Goal: Information Seeking & Learning: Learn about a topic

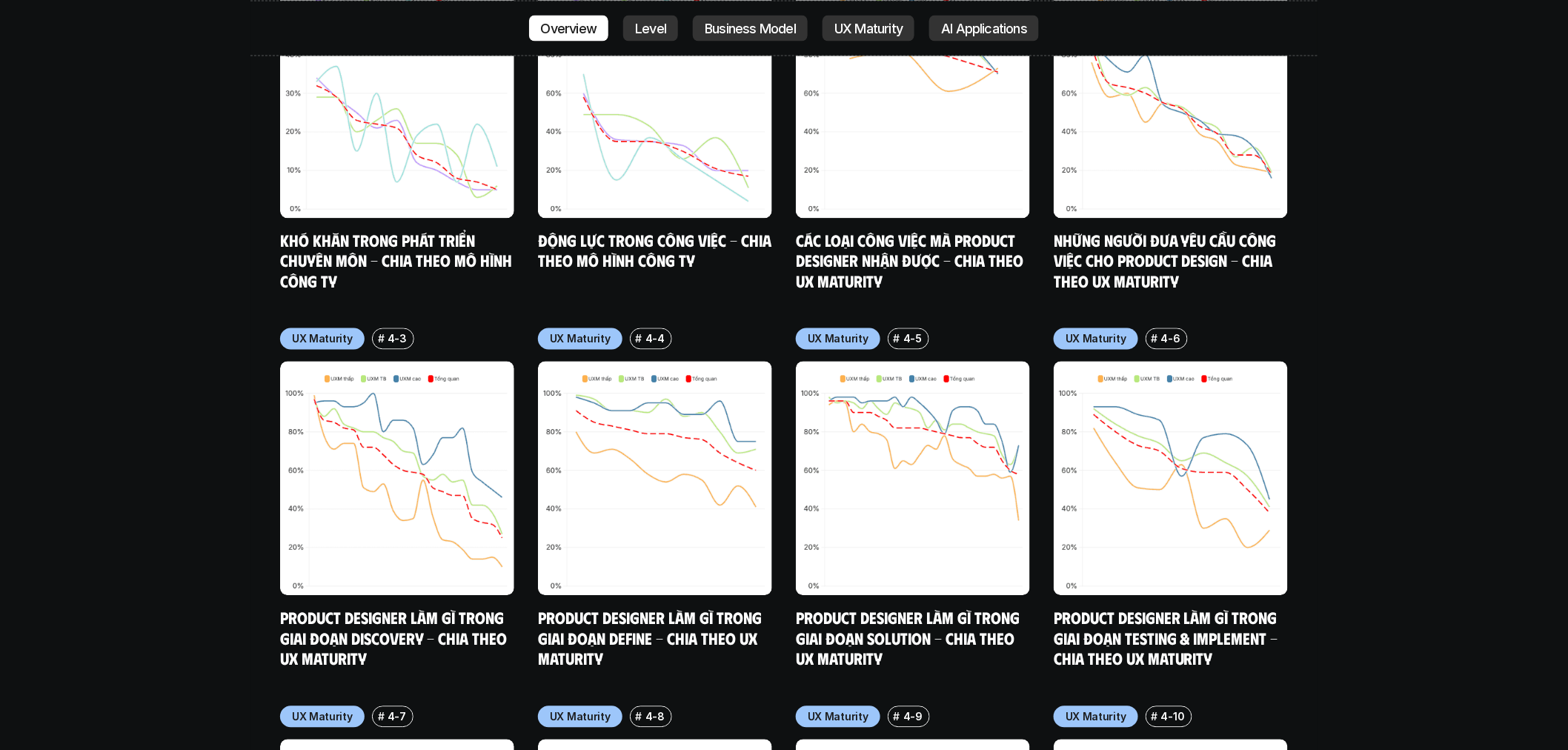
scroll to position [8302, 0]
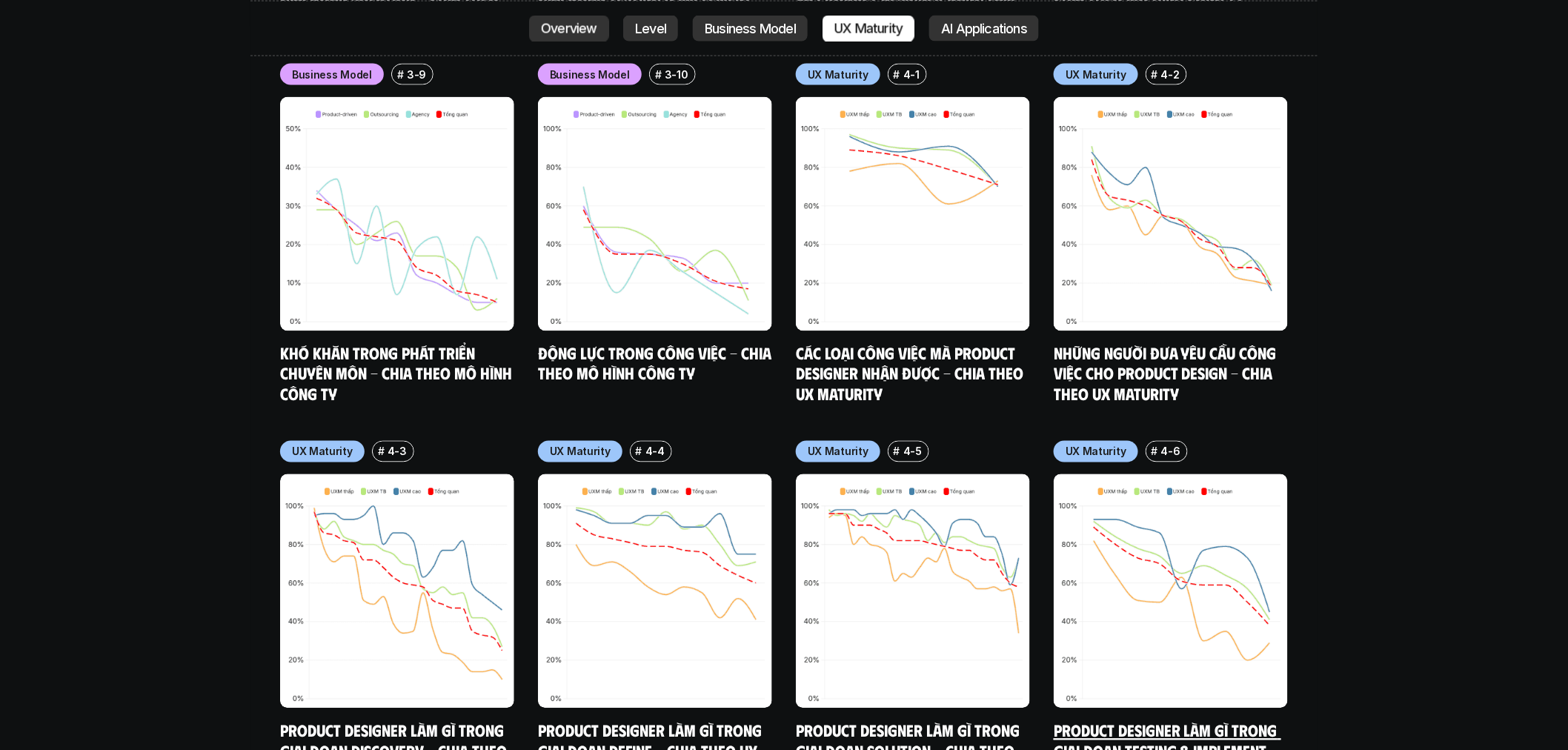
scroll to position [8055, 0]
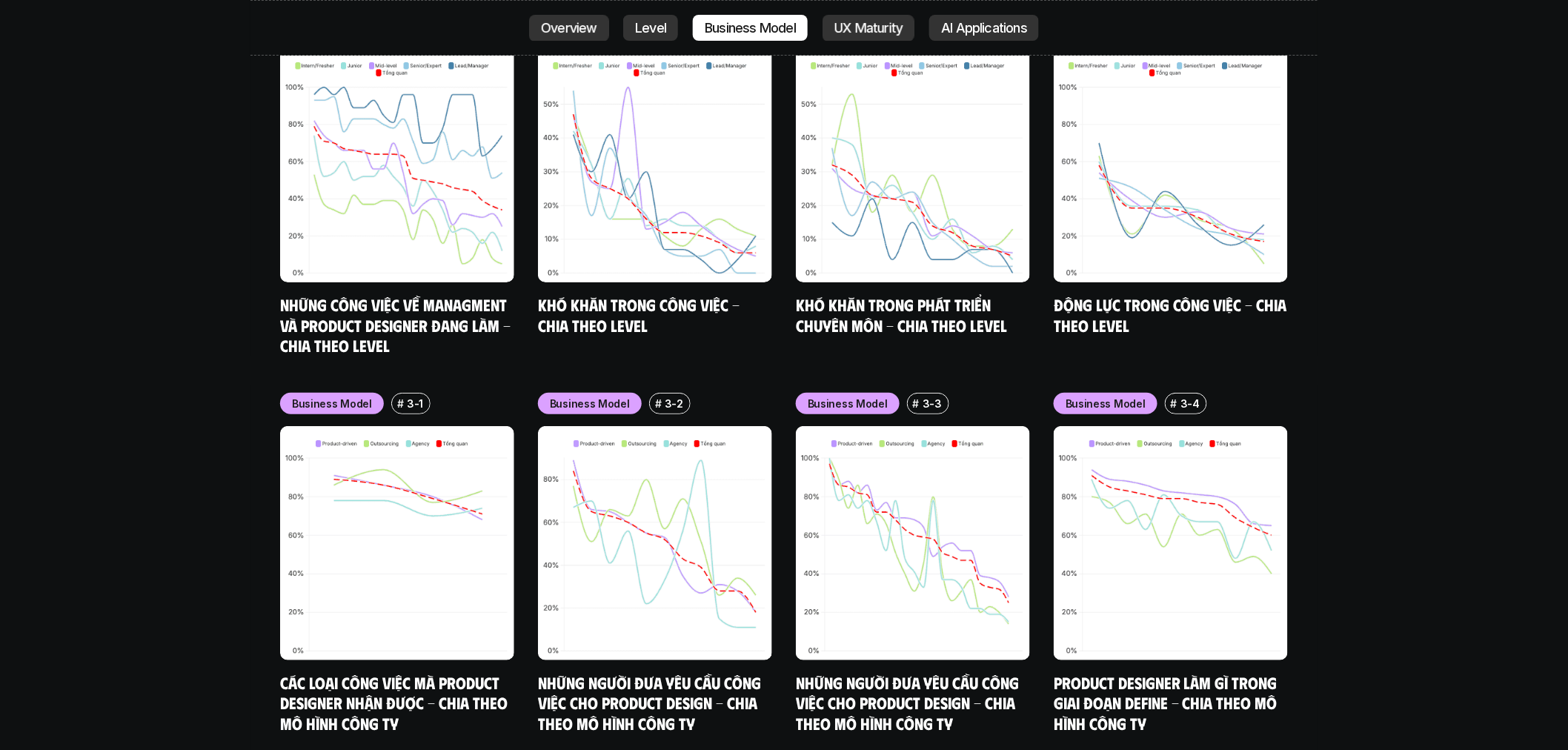
click at [1416, 317] on div "nội dung báo cáo Designer ở các level, hoặc trong các môi trường khác nhau đang…" at bounding box center [784, 396] width 1568 height 4530
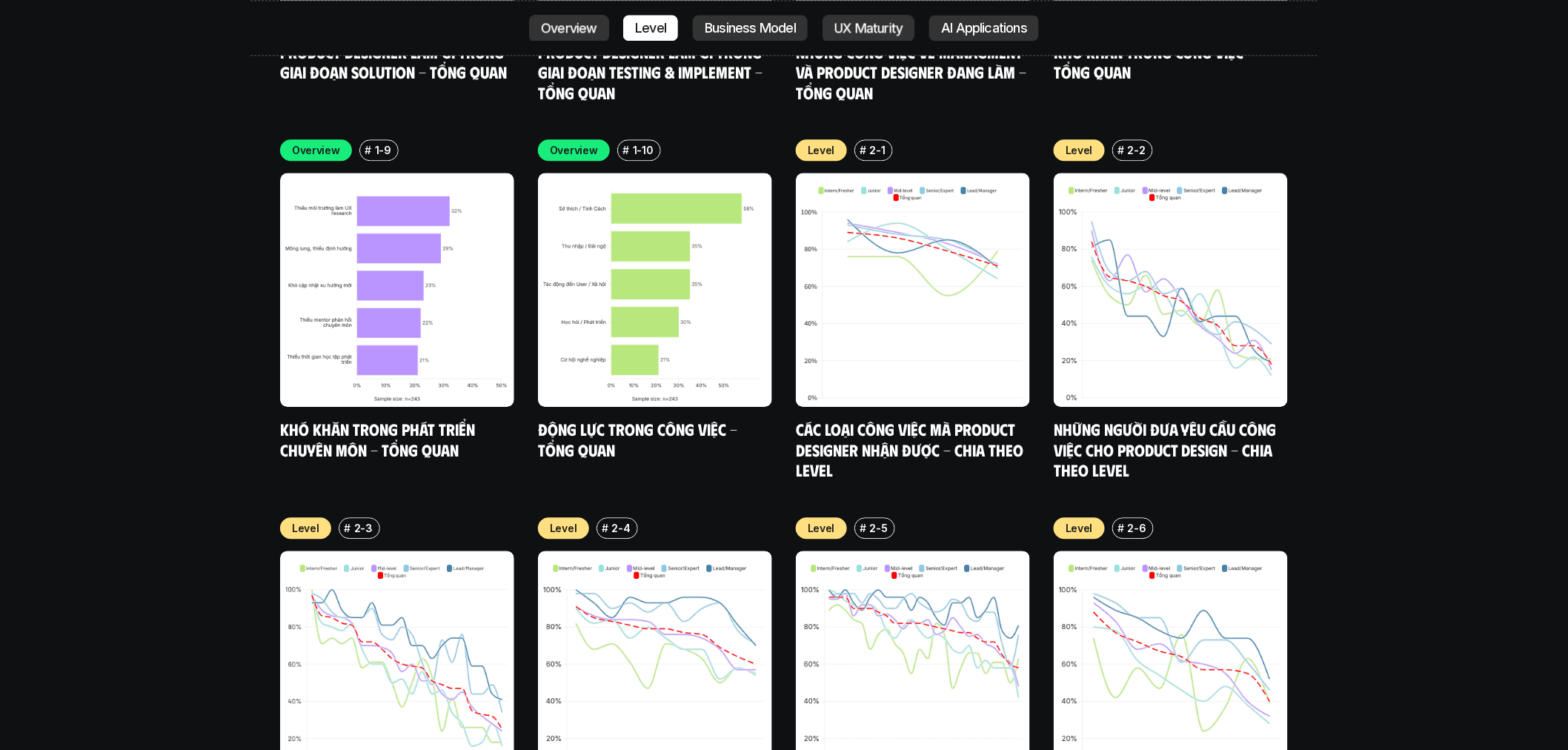
scroll to position [6078, 0]
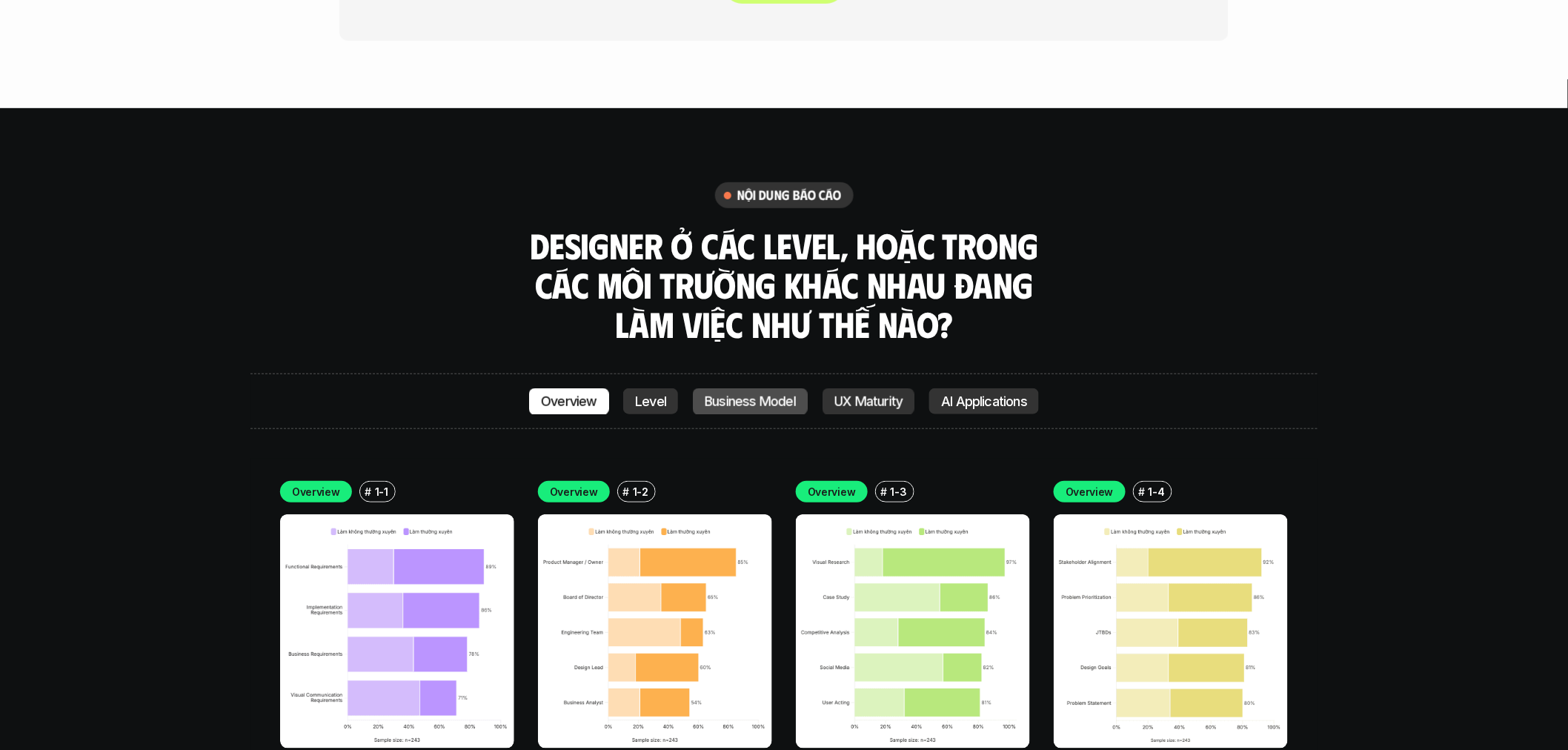
click at [759, 394] on p "Business Model" at bounding box center [750, 402] width 91 height 15
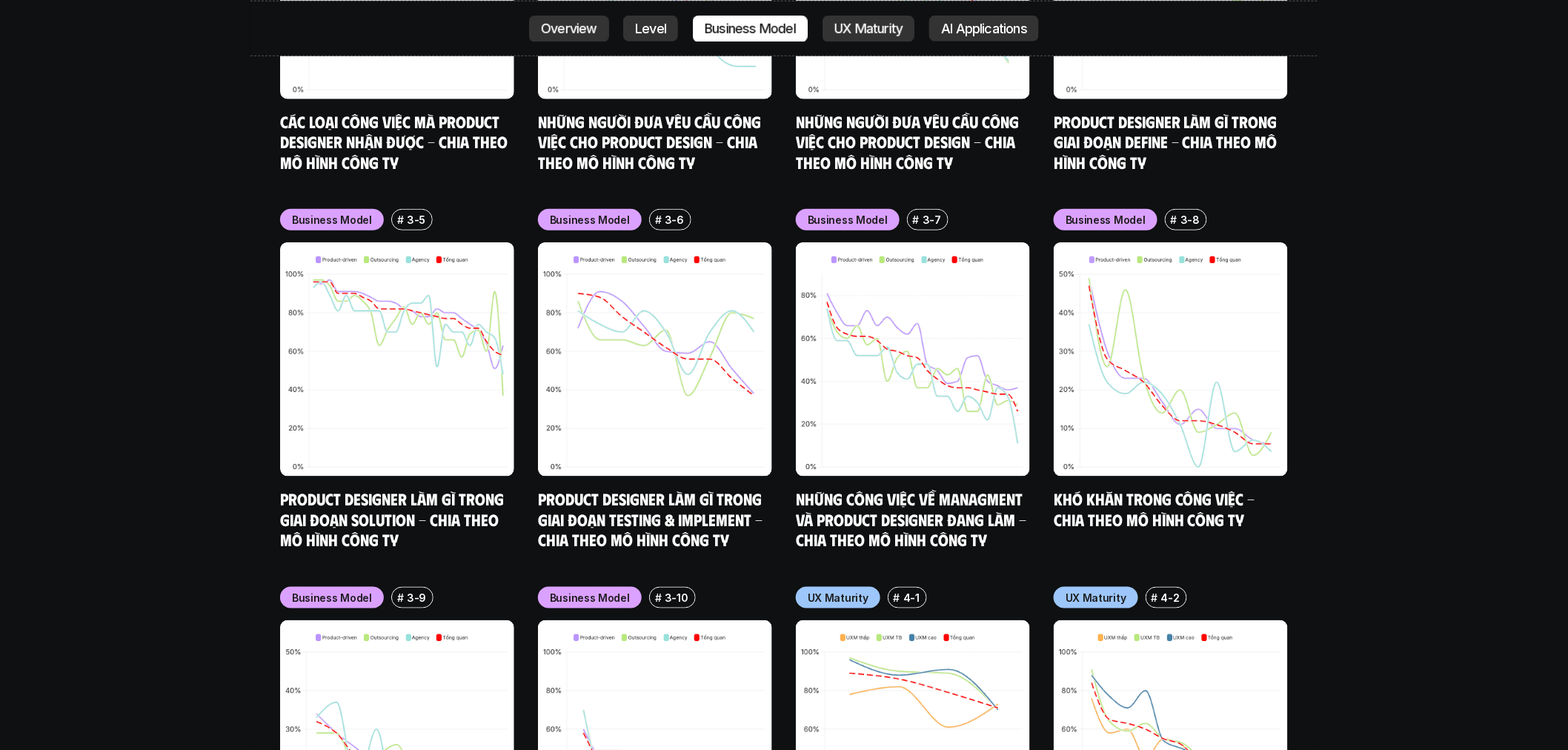
scroll to position [7569, 0]
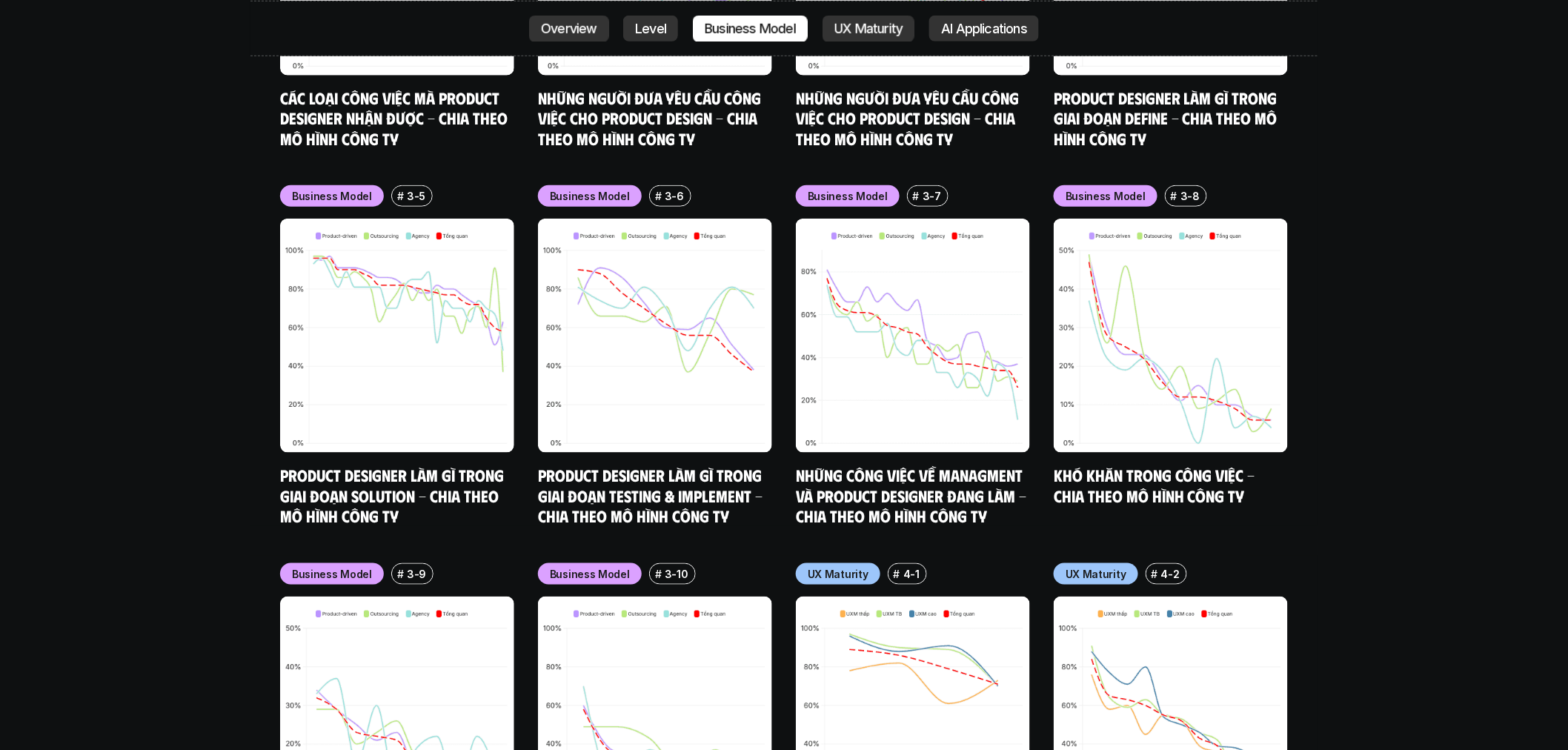
click at [921, 464] on link "Những công việc về Managment và Product Designer đang làm - Chia theo mô hình c…" at bounding box center [913, 495] width 234 height 61
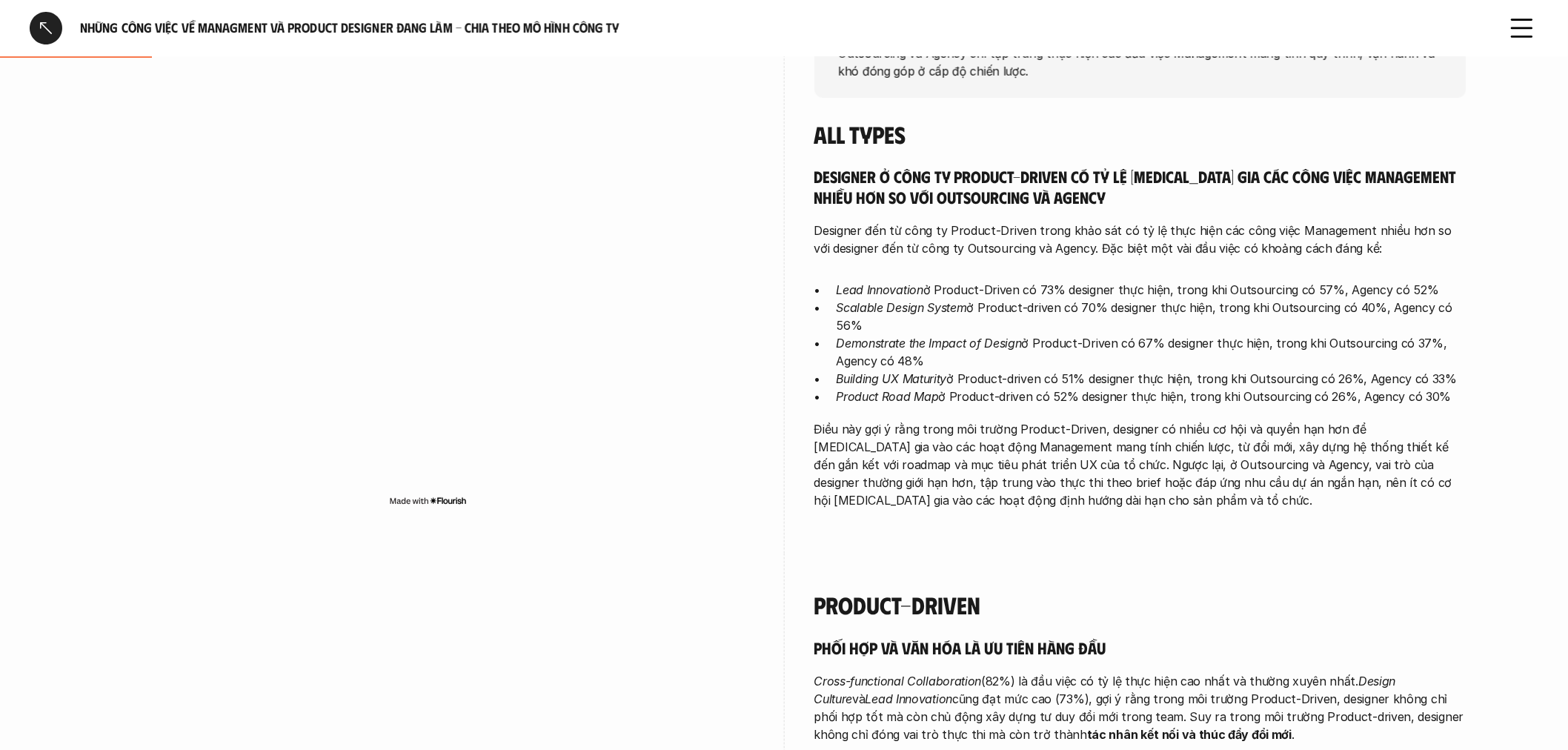
scroll to position [494, 0]
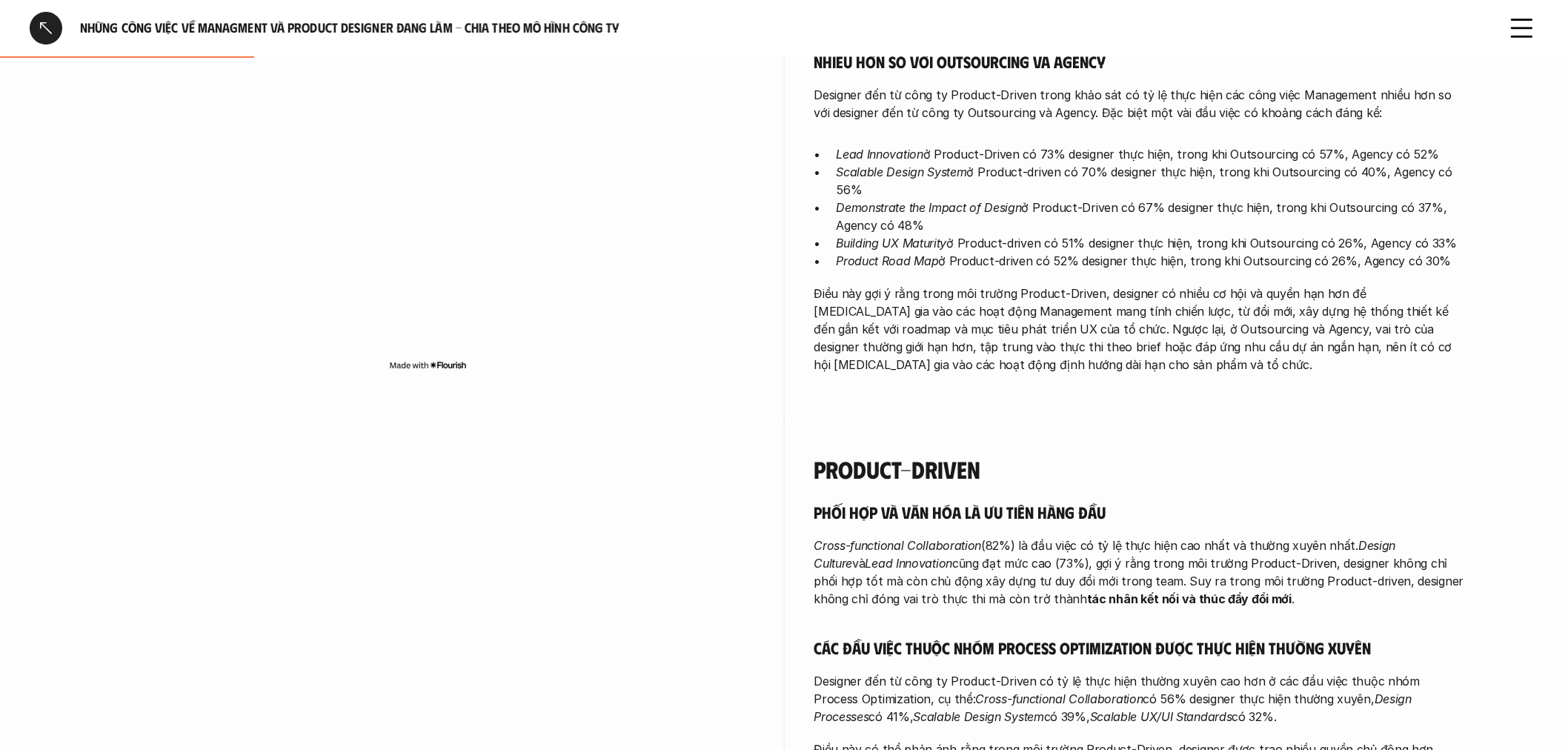
click at [1037, 368] on p "Điều này gợi ý rằng trong môi trường Product-Driven, designer có nhiều cơ hội v…" at bounding box center [1140, 329] width 652 height 89
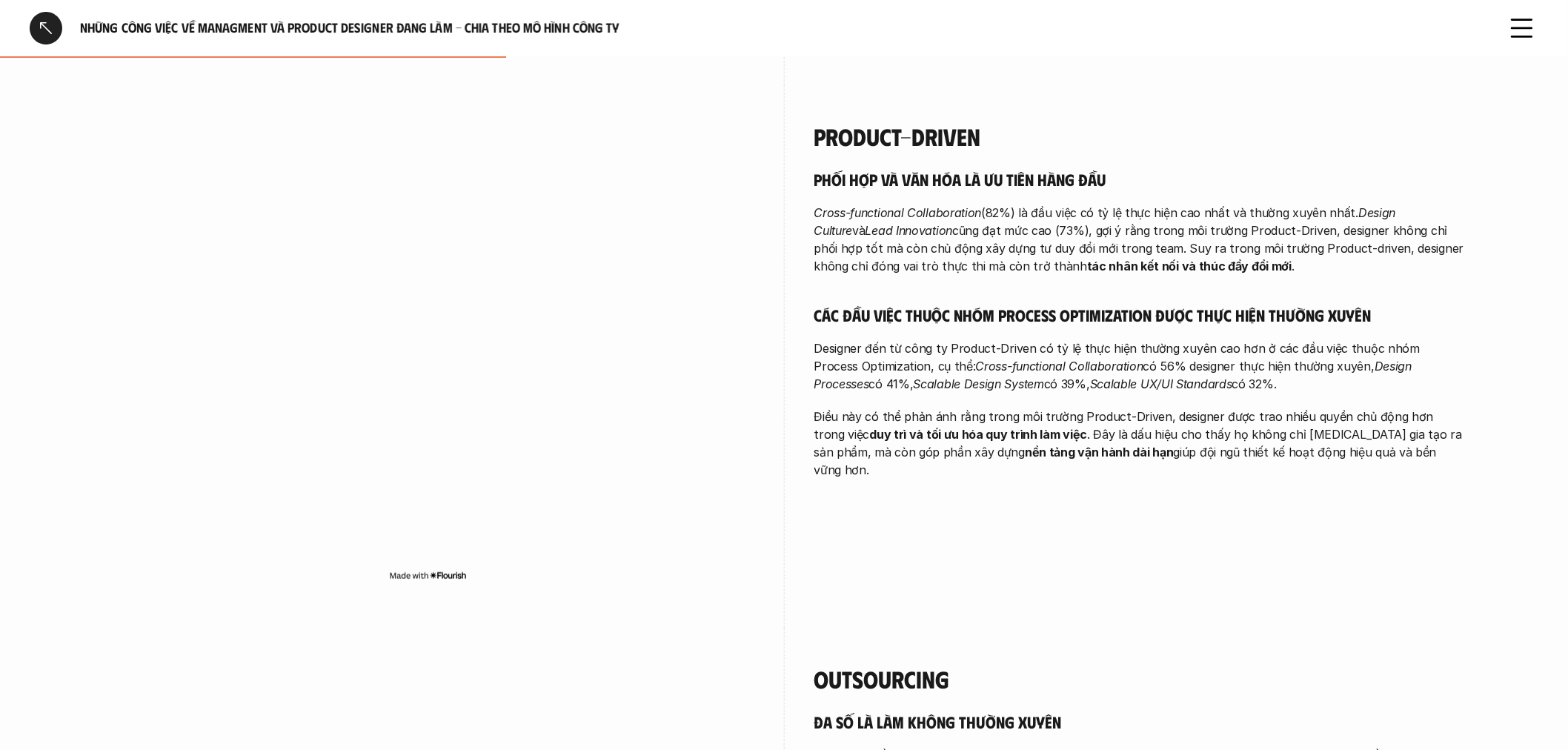
scroll to position [824, 0]
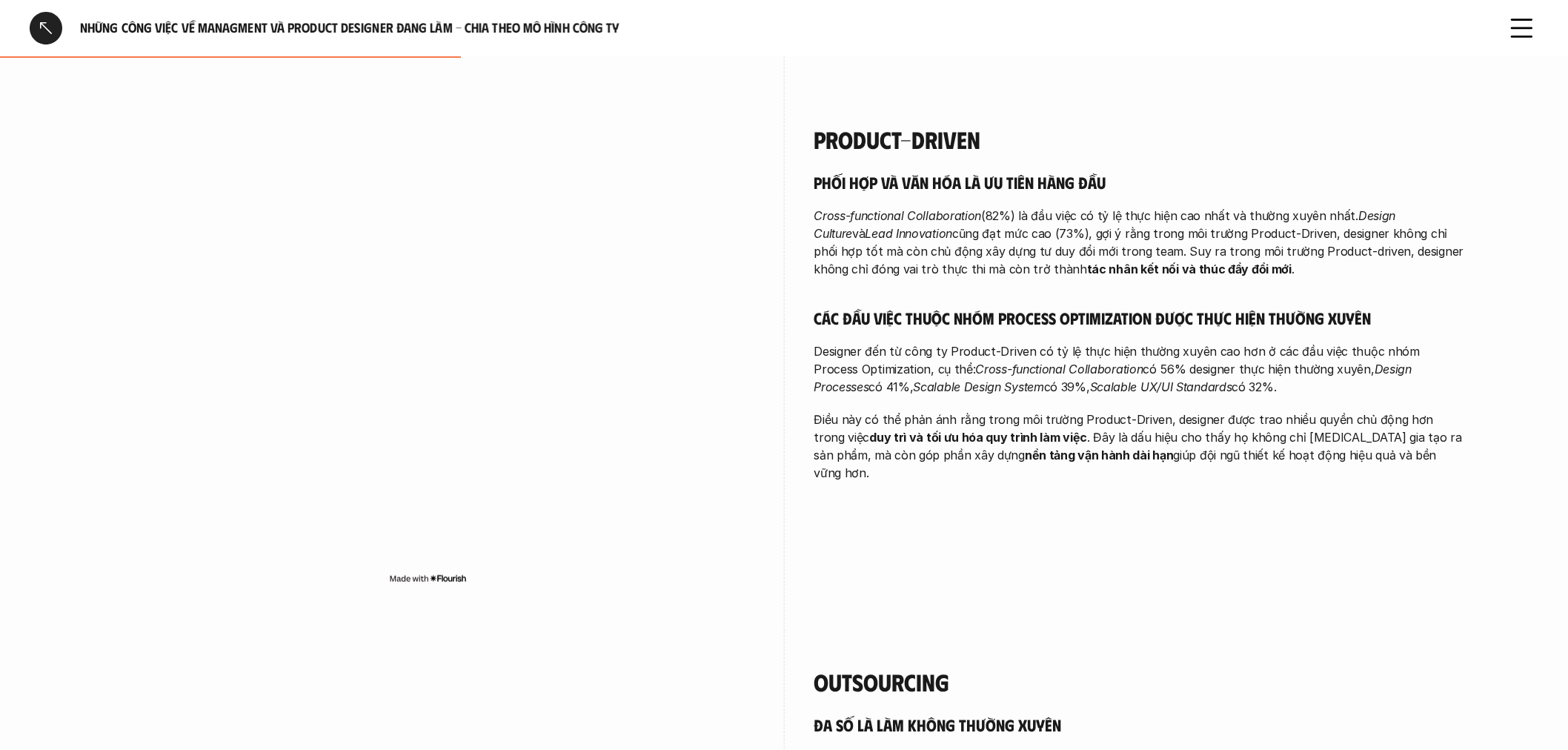
drag, startPoint x: 924, startPoint y: 371, endPoint x: 1321, endPoint y: 363, distance: 397.1
click at [1321, 363] on p "Designer đến từ công ty Product-Driven có tỷ lệ thực hiện thường xuyên cao hơn …" at bounding box center [1140, 370] width 652 height 53
click at [1327, 392] on p "Designer đến từ công ty Product-Driven có tỷ lệ thực hiện thường xuyên cao hơn …" at bounding box center [1140, 370] width 652 height 53
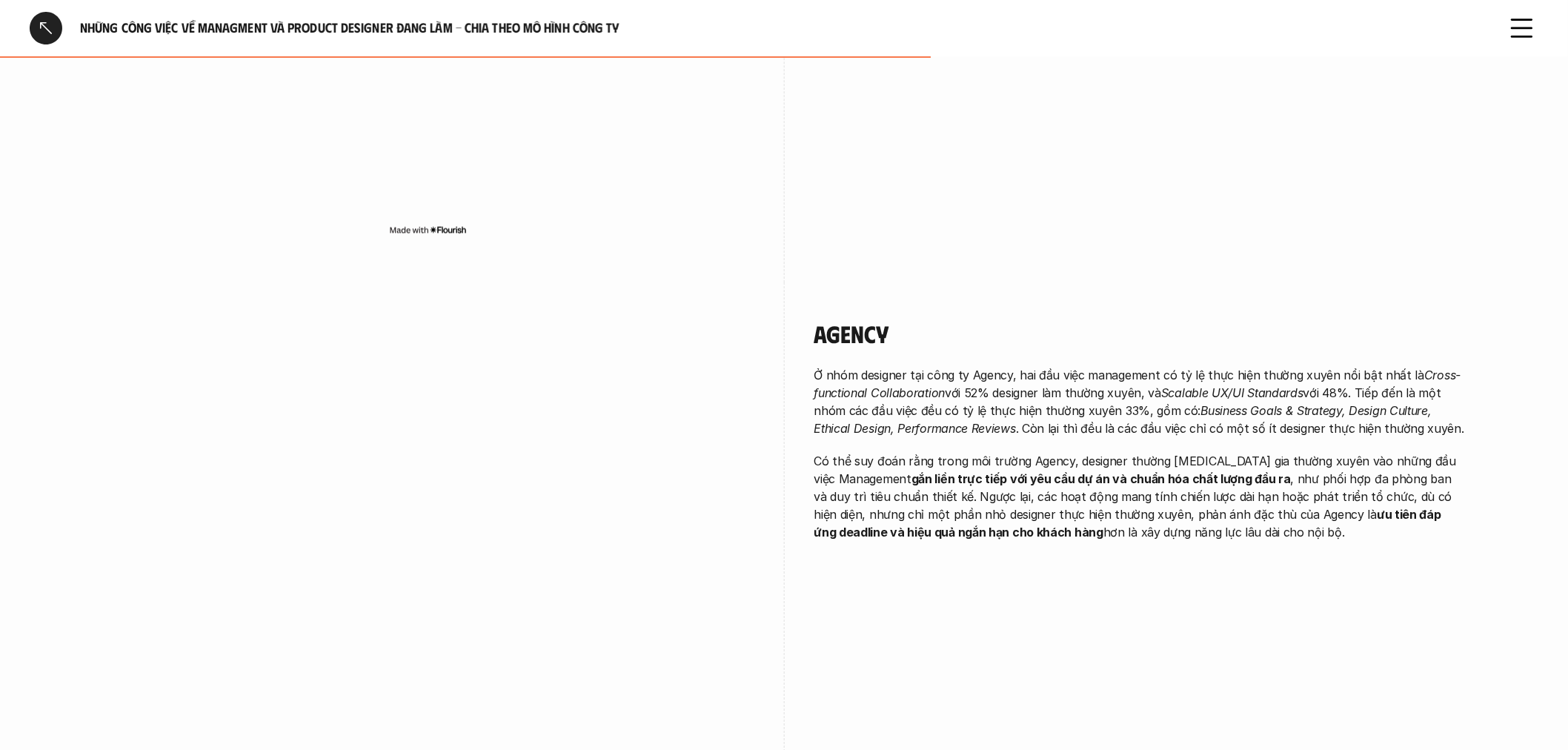
scroll to position [1730, 0]
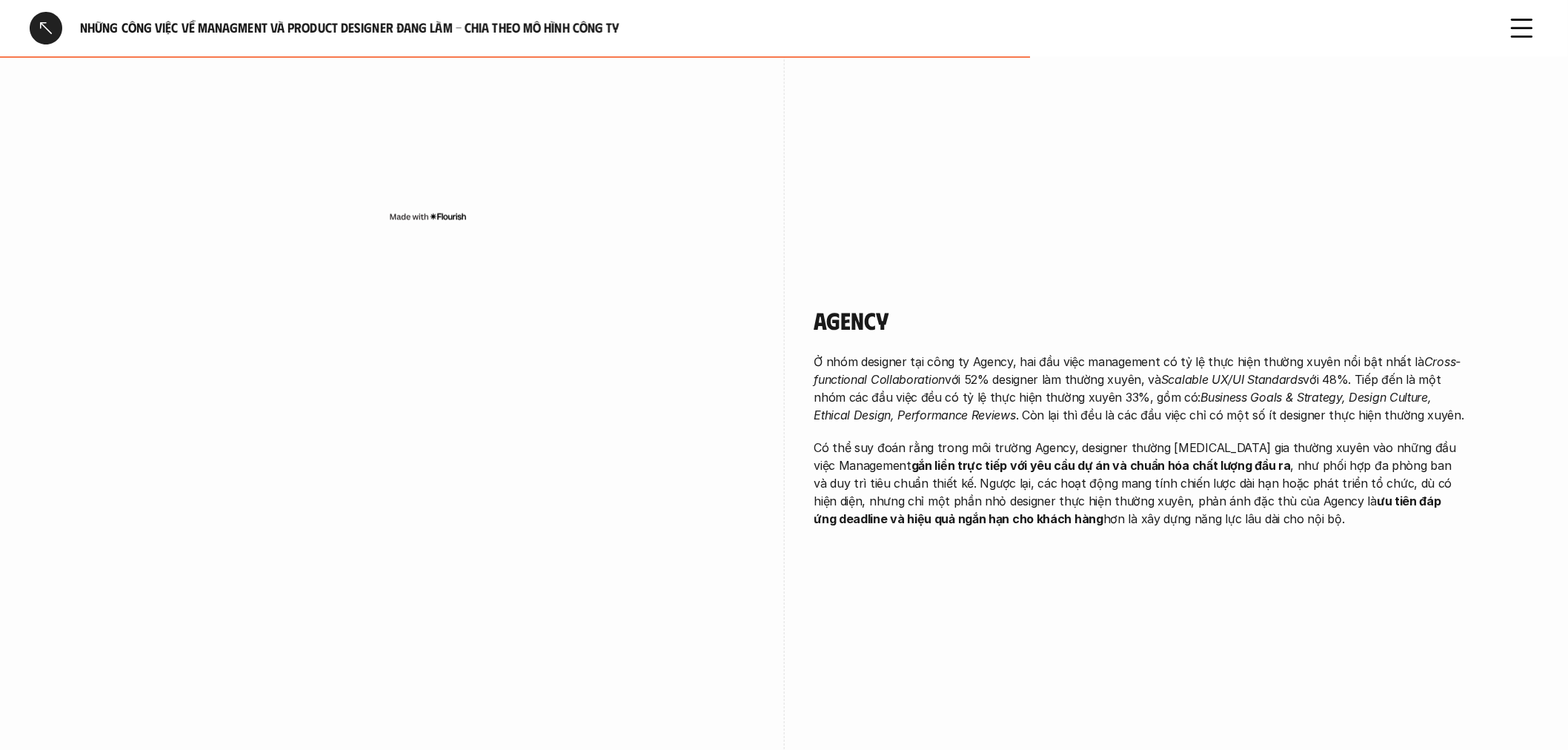
click at [965, 317] on h4 "Agency" at bounding box center [1140, 321] width 652 height 28
click at [853, 364] on p "Ở nhóm designer tại công ty Agency, hai đầu việc management có tỷ lệ thực hiện …" at bounding box center [1140, 388] width 652 height 71
drag, startPoint x: 813, startPoint y: 358, endPoint x: 961, endPoint y: 354, distance: 148.1
click at [866, 369] on p "Ở nhóm designer tại công ty Agency, hai đầu việc management có tỷ lệ thực hiện …" at bounding box center [1140, 388] width 652 height 71
click at [975, 350] on div "Agency Ở nhóm designer tại công ty Agency, hai đầu việc management có tỷ lệ thự…" at bounding box center [1140, 417] width 652 height 221
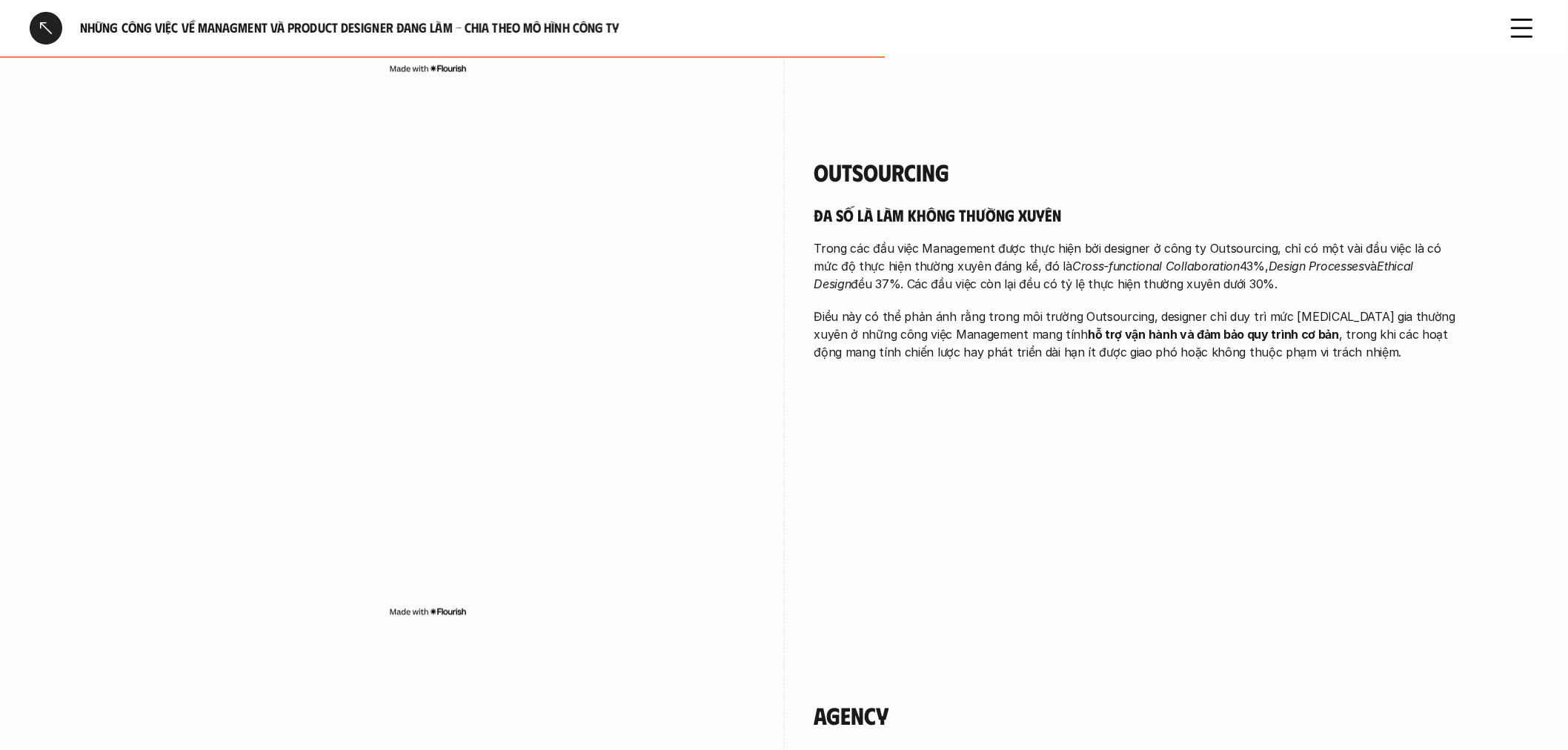
scroll to position [1317, 0]
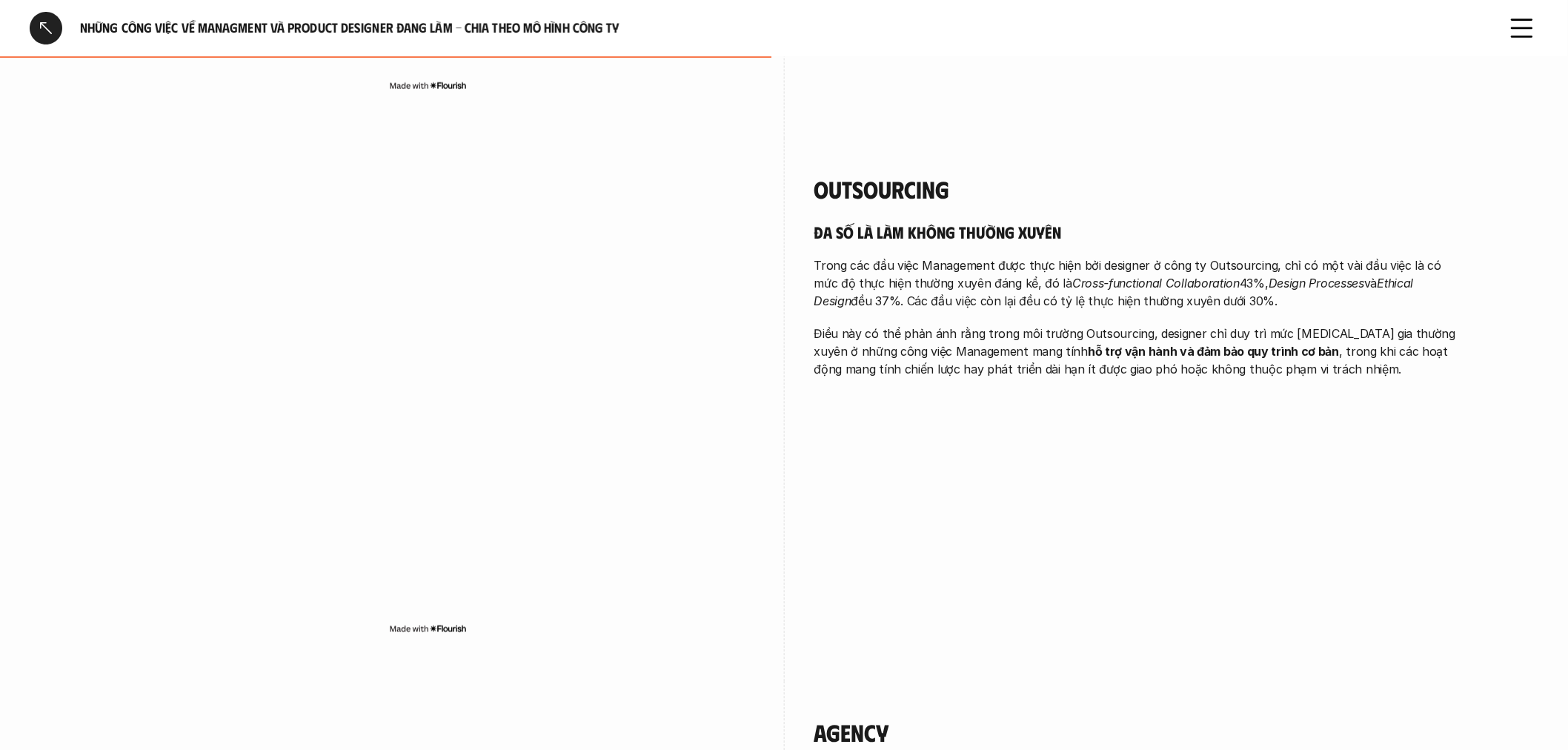
drag, startPoint x: 1006, startPoint y: 352, endPoint x: 1250, endPoint y: 346, distance: 244.1
click at [1250, 346] on p "Điều này có thể phản ánh rằng trong môi trường Outsourcing, designer chỉ duy tr…" at bounding box center [1140, 351] width 652 height 53
click at [1249, 345] on p "Điều này có thể phản ánh rằng trong môi trường Outsourcing, designer chỉ duy tr…" at bounding box center [1140, 351] width 652 height 53
drag, startPoint x: 1249, startPoint y: 349, endPoint x: 1000, endPoint y: 353, distance: 249.0
click at [1000, 353] on p "Điều này có thể phản ánh rằng trong môi trường Outsourcing, designer chỉ duy tr…" at bounding box center [1140, 351] width 652 height 53
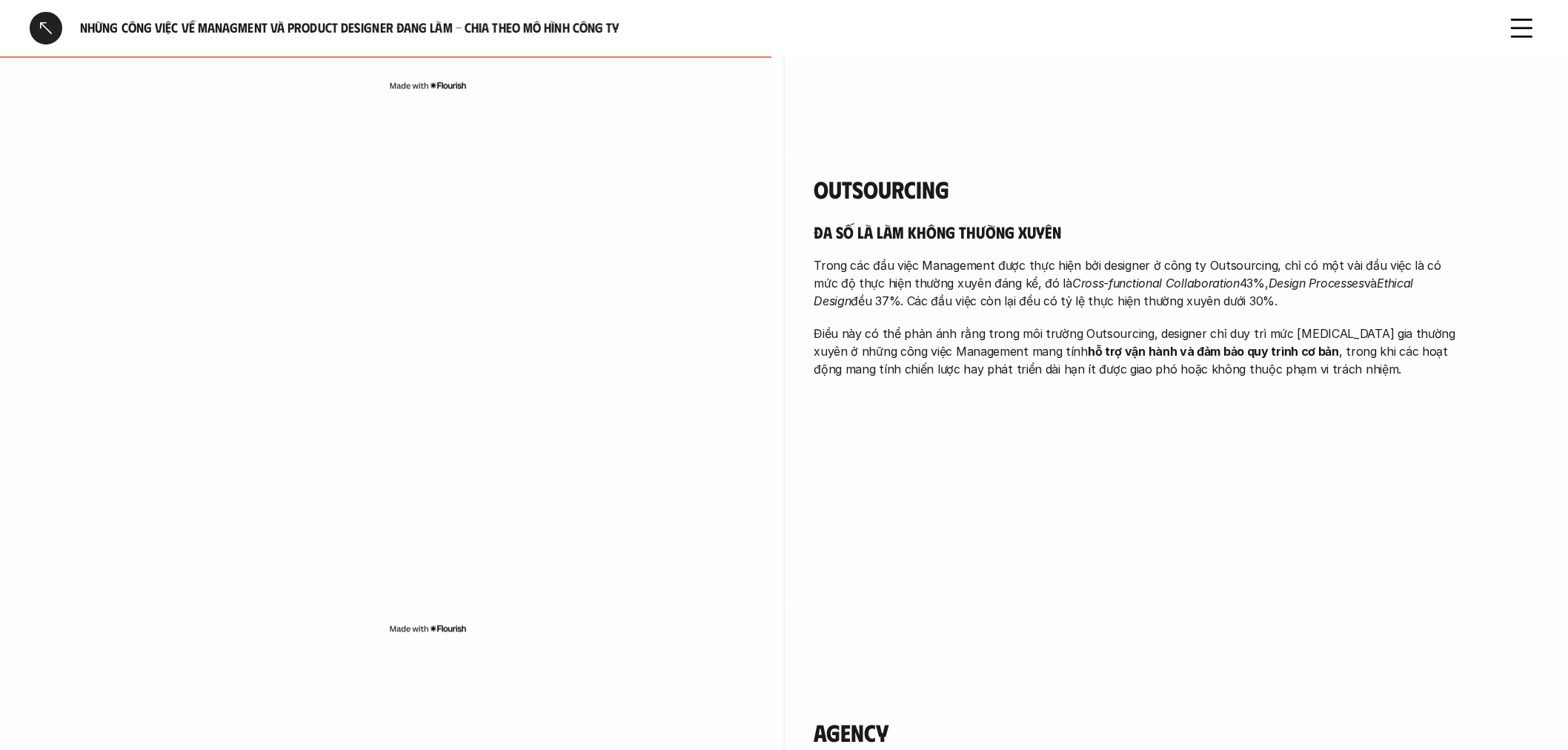
click at [1124, 322] on div "Đa số là làm không thường xuyên Trong các đầu việc Management được thực hiện bở…" at bounding box center [1140, 300] width 652 height 157
click at [1088, 344] on strong "hỗ trợ vận hành và đảm bảo quy trình cơ bản" at bounding box center [1214, 352] width 251 height 15
drag, startPoint x: 1001, startPoint y: 349, endPoint x: 1245, endPoint y: 351, distance: 244.0
click at [1245, 351] on strong "hỗ trợ vận hành và đảm bảo quy trình cơ bản" at bounding box center [1214, 352] width 251 height 15
click at [1249, 351] on p "Điều này có thể phản ánh rằng trong môi trường Outsourcing, designer chỉ duy tr…" at bounding box center [1140, 351] width 652 height 53
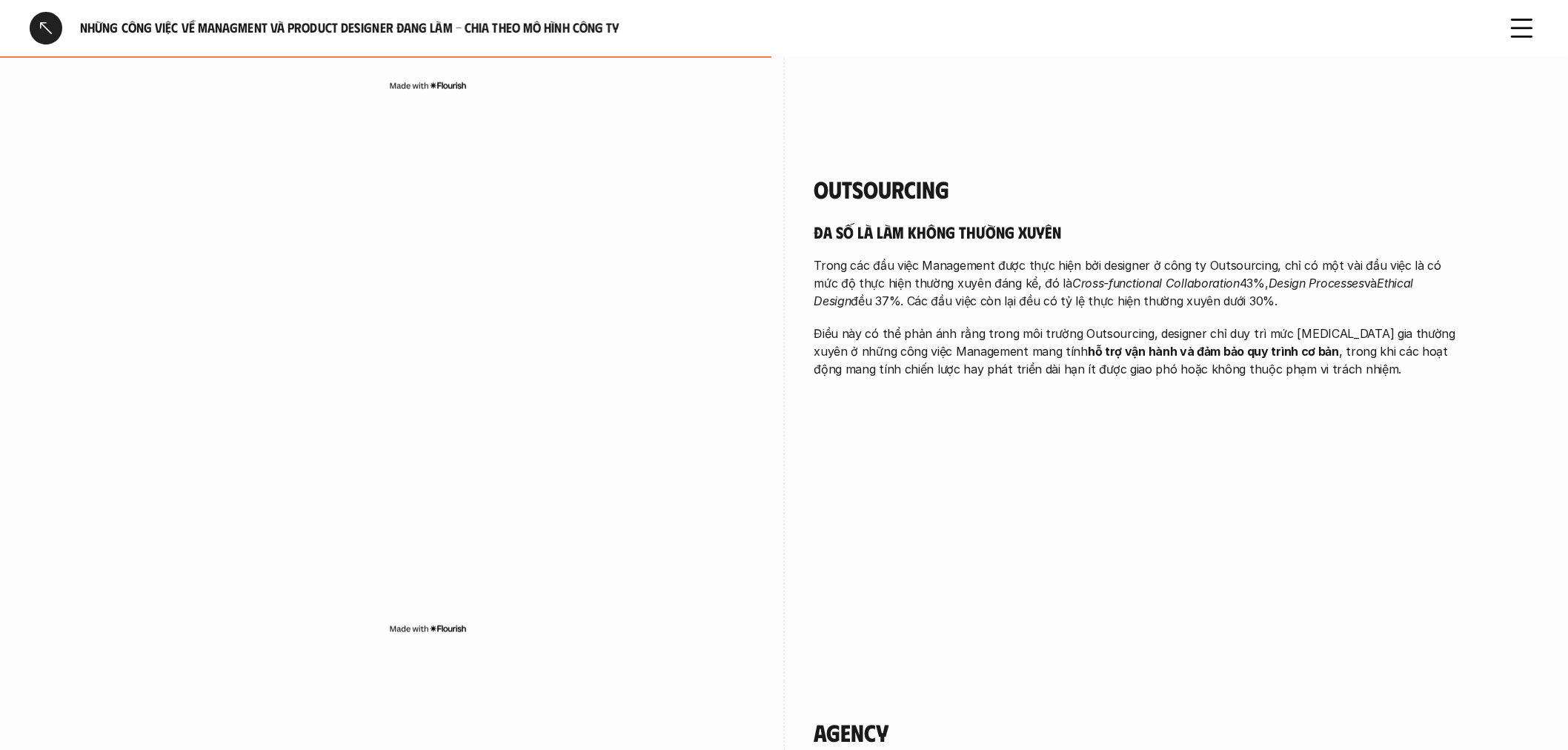
drag, startPoint x: 1246, startPoint y: 349, endPoint x: 1009, endPoint y: 354, distance: 237.1
click at [1009, 354] on p "Điều này có thể phản ánh rằng trong môi trường Outsourcing, designer chỉ duy tr…" at bounding box center [1140, 351] width 652 height 53
click at [978, 382] on div "Outsourcing Đa số là làm không thường xuyên Trong các đầu việc Management được …" at bounding box center [1140, 280] width 652 height 285
click at [1071, 360] on p "Điều này có thể phản ánh rằng trong môi trường Outsourcing, designer chỉ duy tr…" at bounding box center [1140, 351] width 652 height 53
click at [1060, 406] on div "Outsourcing Đa số là làm không thường xuyên Trong các đầu việc Management được …" at bounding box center [1140, 280] width 652 height 285
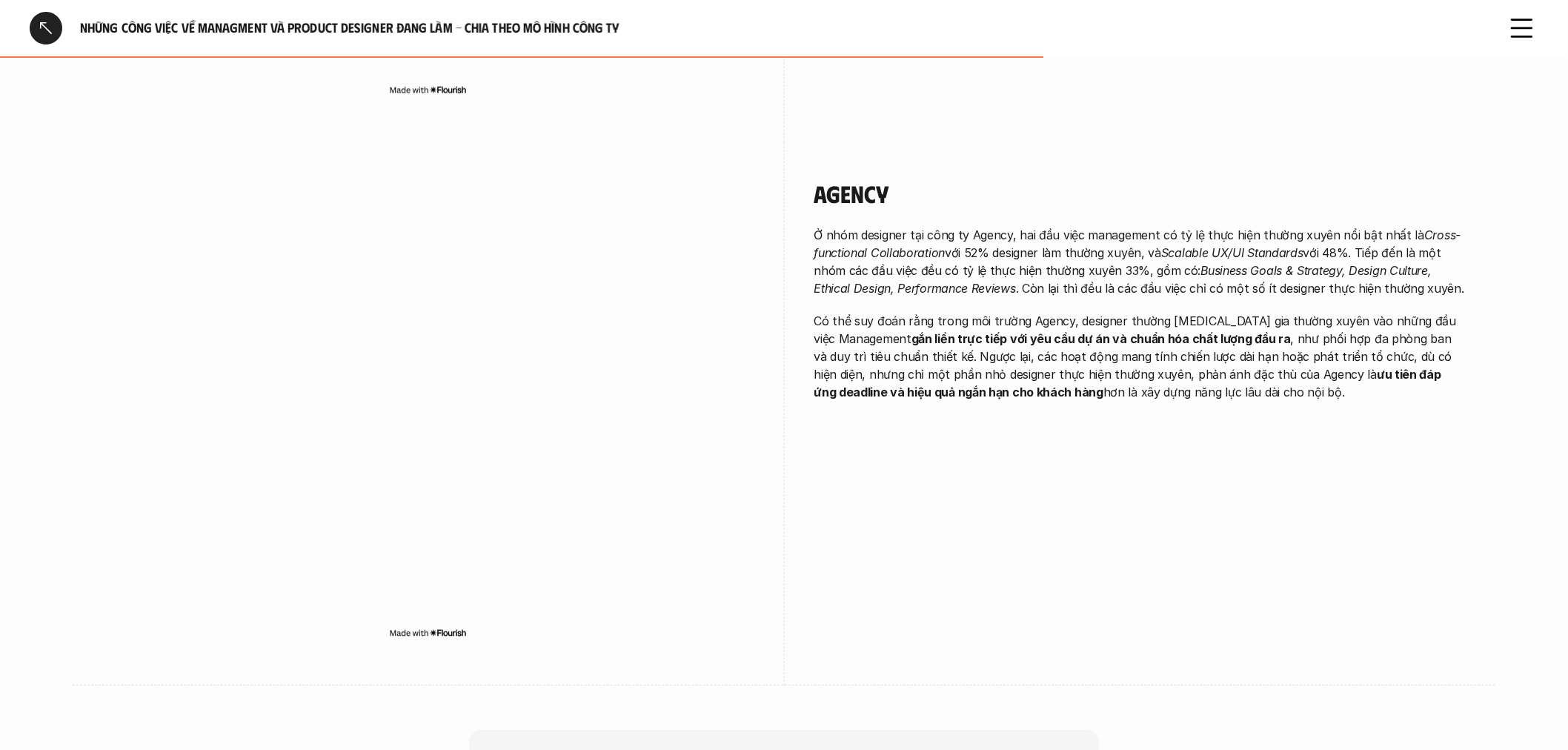
scroll to position [1894, 0]
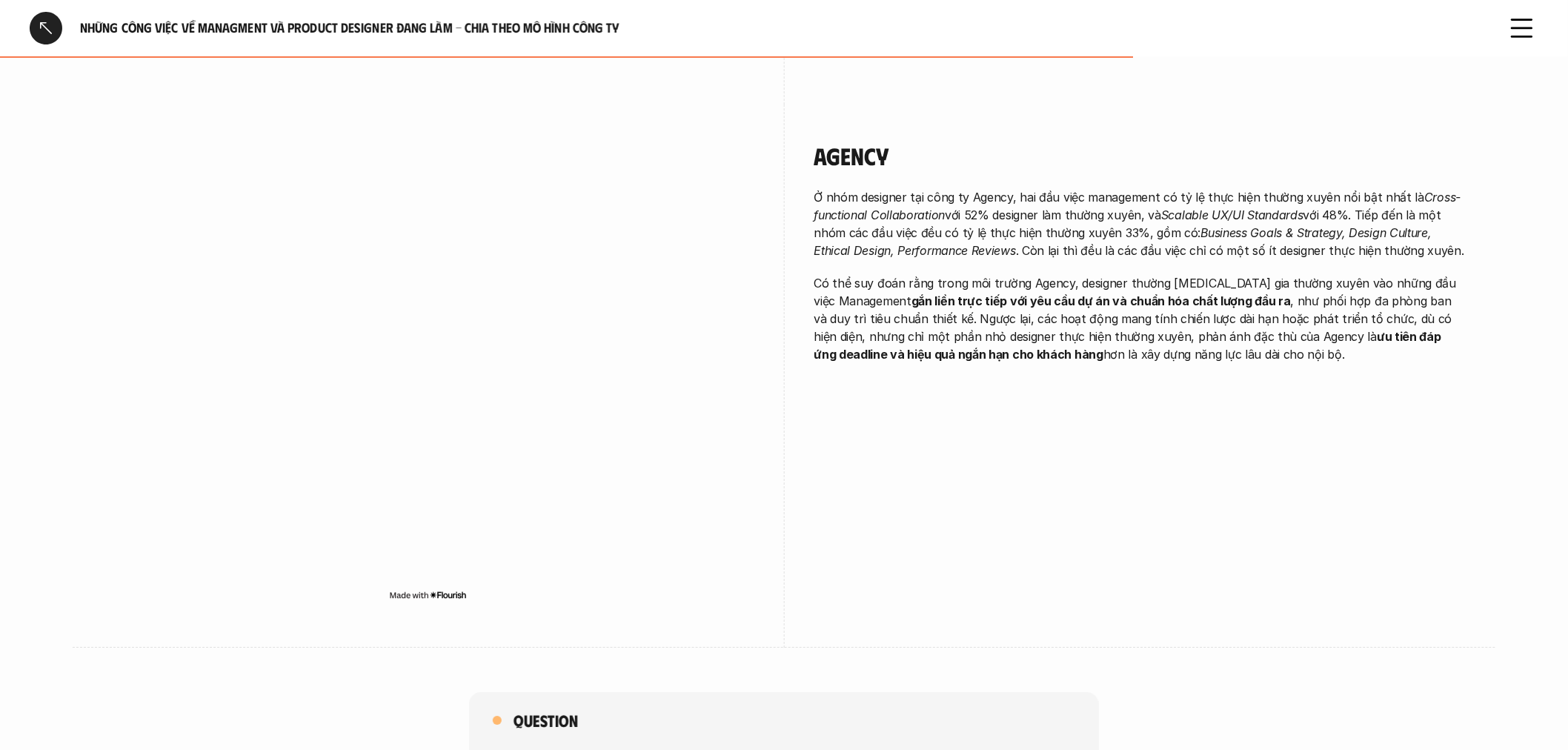
click at [924, 259] on div "Ở nhóm designer tại công ty Agency, hai đầu việc management có tỷ lệ thực hiện …" at bounding box center [1140, 275] width 652 height 175
click at [1266, 297] on p "Có thể suy đoán rằng trong môi trường Agency, designer thường [MEDICAL_DATA] gi…" at bounding box center [1140, 319] width 652 height 89
drag, startPoint x: 1311, startPoint y: 335, endPoint x: 1006, endPoint y: 352, distance: 305.5
click at [1006, 352] on strong "ưu tiên đáp ứng deadline và hiệu quả ngắn hạn cho khách hàng" at bounding box center [1129, 345] width 629 height 32
click at [1035, 374] on div "Agency Ở nhóm designer tại công ty Agency, hai đầu việc management có tỷ lệ thự…" at bounding box center [1140, 256] width 652 height 303
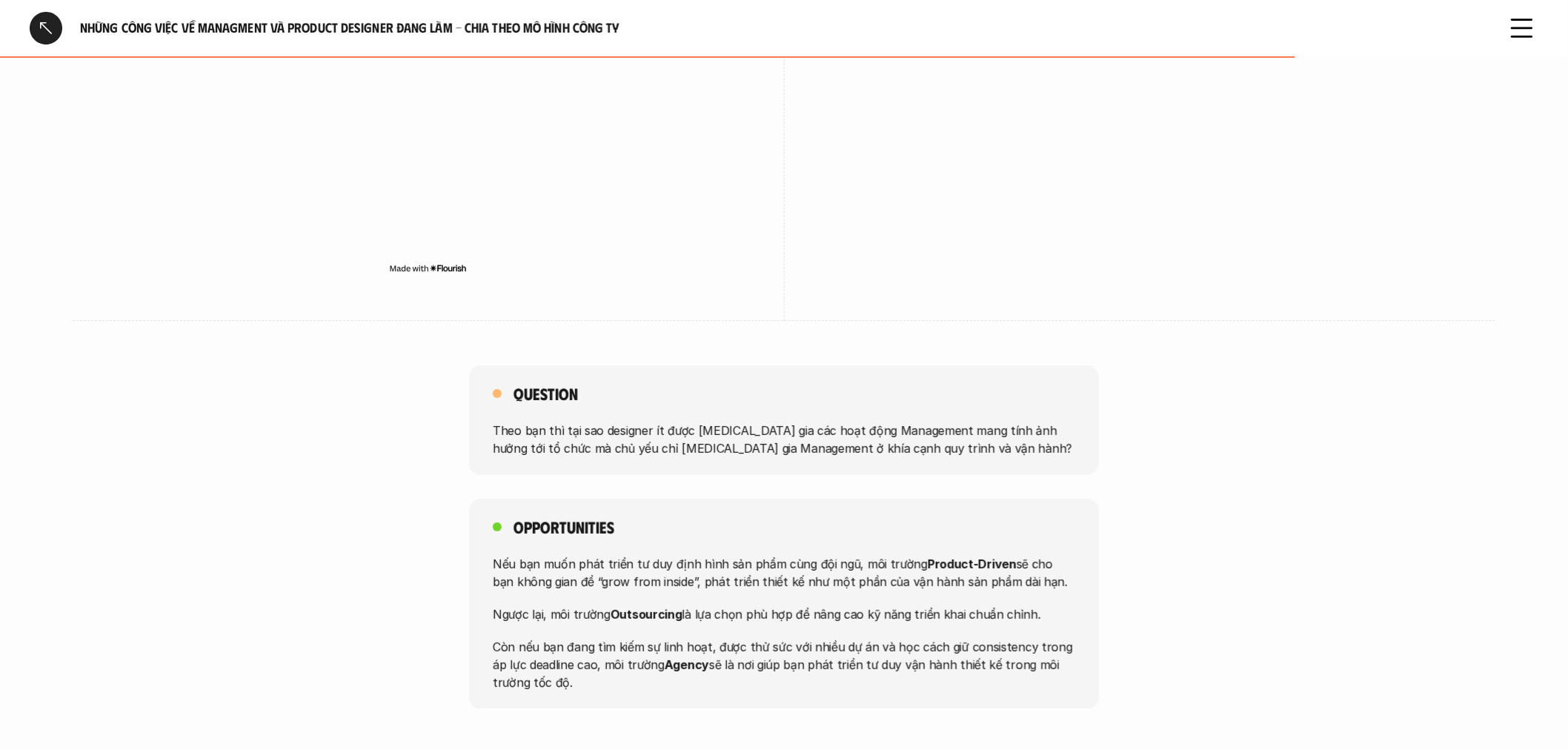
scroll to position [2224, 0]
click at [554, 441] on p "Theo bạn thì tại sao designer ít được [MEDICAL_DATA] gia các hoạt động Manageme…" at bounding box center [784, 437] width 582 height 36
click at [991, 441] on p "Theo bạn thì tại sao designer ít được [MEDICAL_DATA] gia các hoạt động Manageme…" at bounding box center [784, 437] width 582 height 36
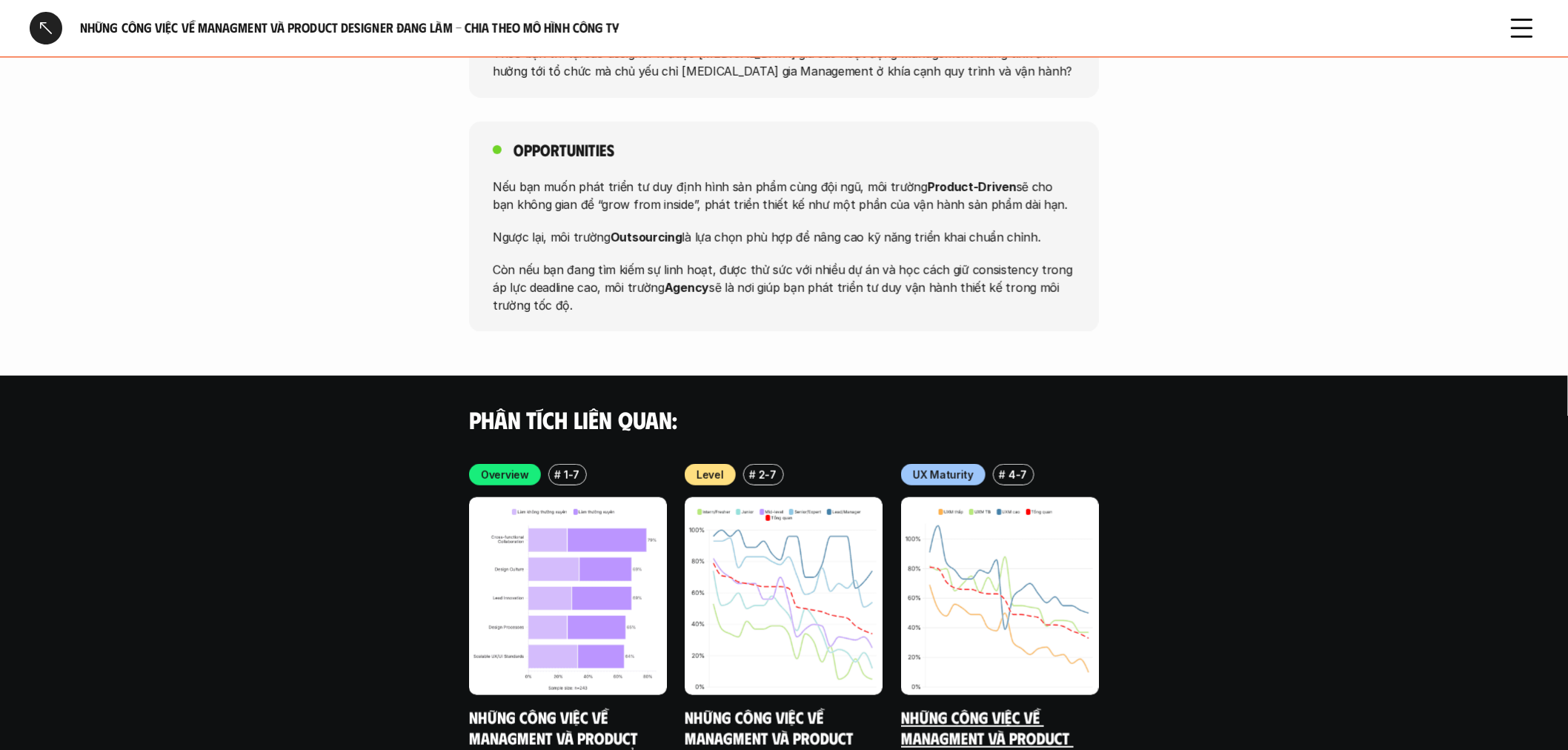
scroll to position [2636, 0]
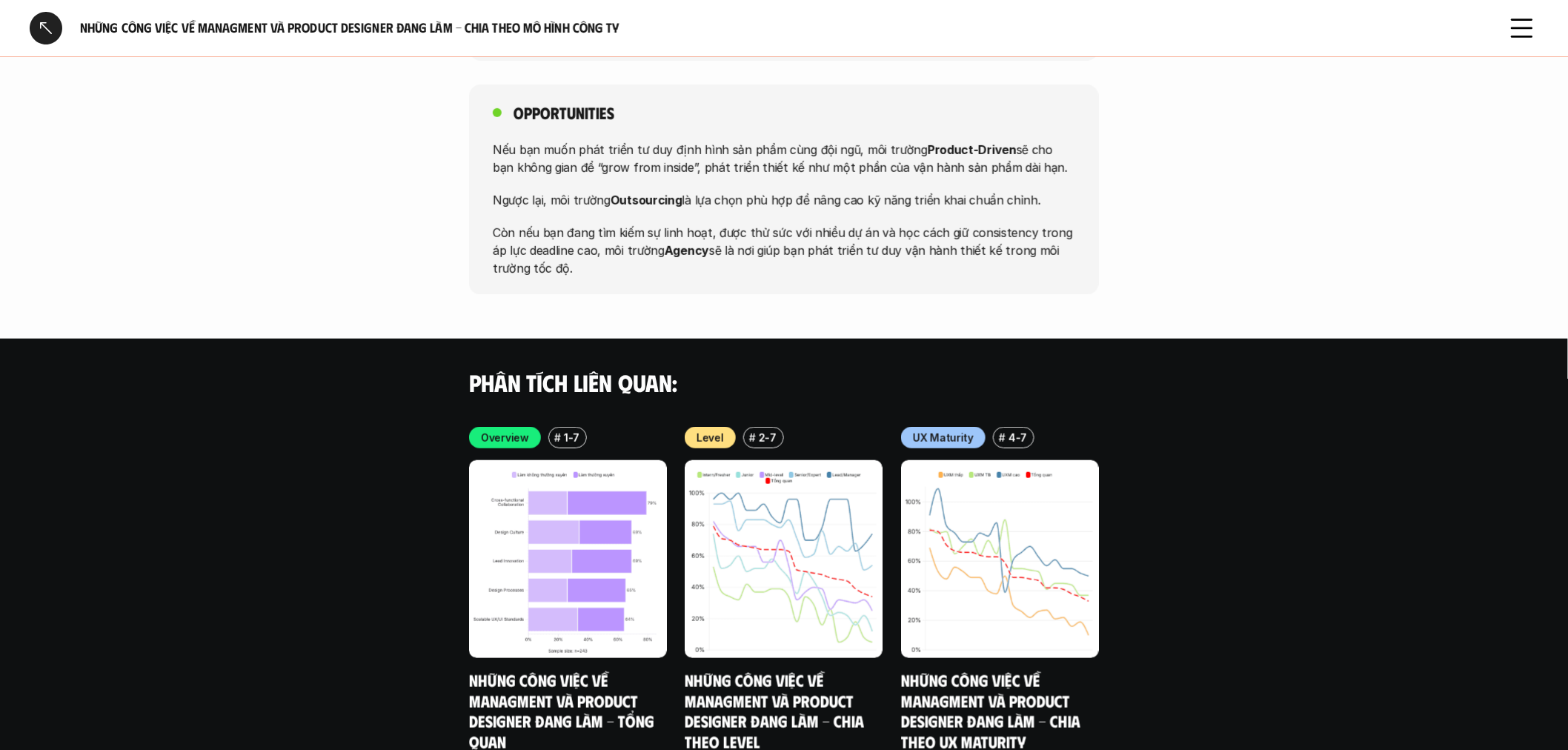
click at [1082, 222] on div "Opportunities Nếu bạn muốn phát triển tư duy định hình sản phẩm cùng đội ngũ, m…" at bounding box center [784, 189] width 629 height 211
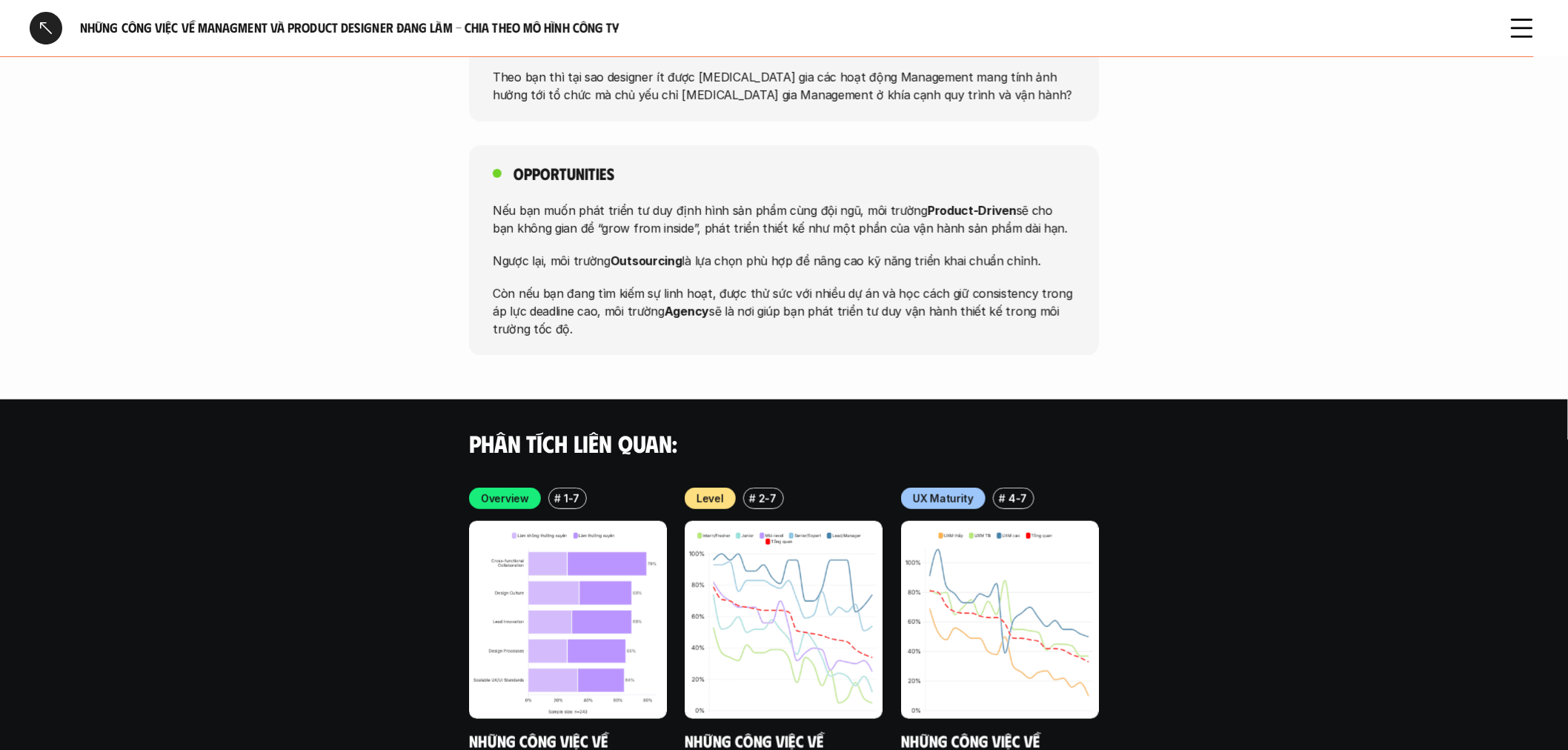
scroll to position [2307, 0]
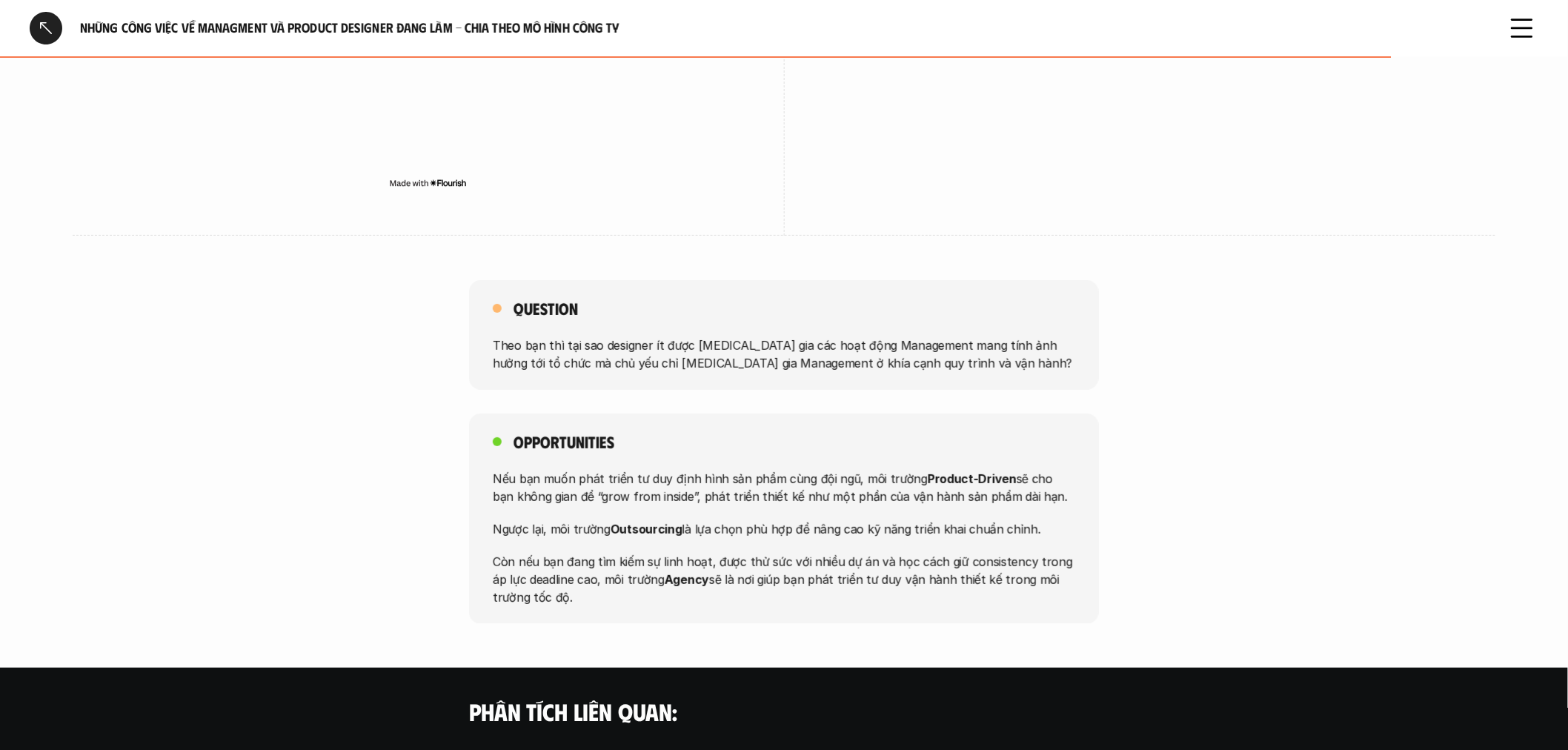
drag, startPoint x: 815, startPoint y: 218, endPoint x: 814, endPoint y: 245, distance: 27.0
click at [1179, 335] on div "Question Theo bạn thì tại sao designer ít được [MEDICAL_DATA] gia các hoạt động…" at bounding box center [784, 335] width 1568 height 110
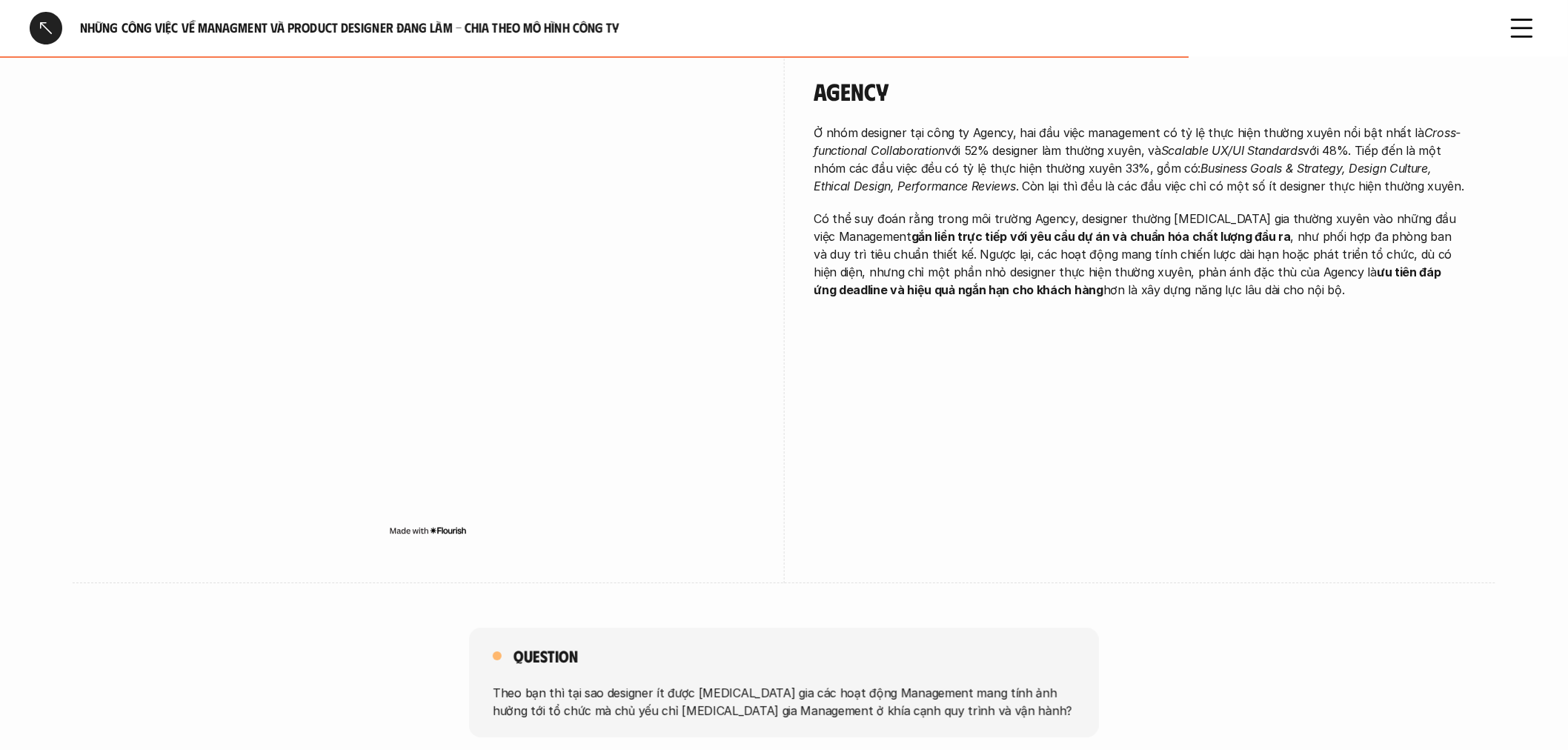
scroll to position [1730, 0]
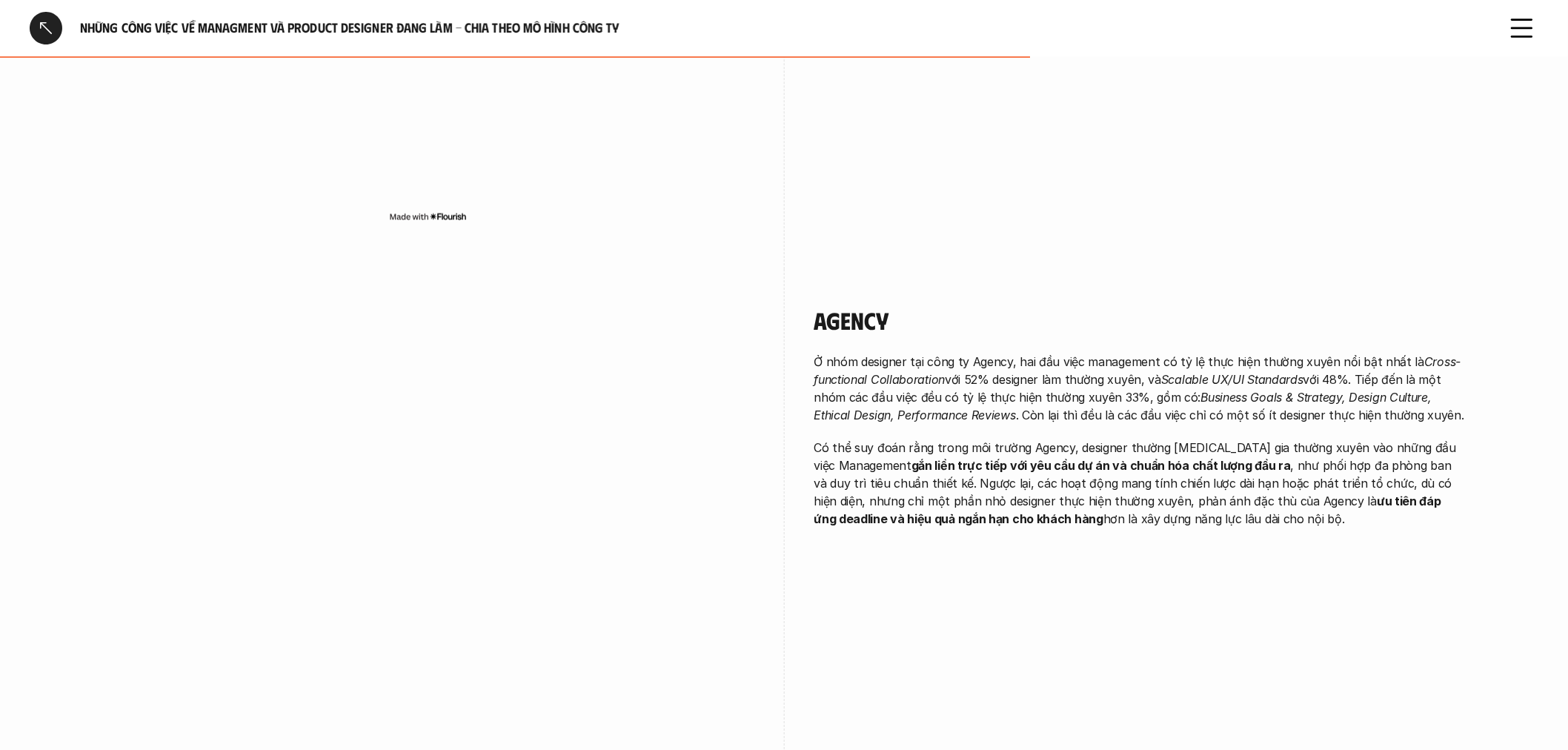
drag, startPoint x: 810, startPoint y: 358, endPoint x: 1004, endPoint y: 425, distance: 205.2
click at [1003, 424] on div "Agency Ở nhóm designer tại công ty Agency, hai đầu việc management có tỷ lệ thự…" at bounding box center [784, 541] width 1363 height 544
click at [1148, 424] on p "Ở nhóm designer tại công ty Agency, hai đầu việc management có tỷ lệ thực hiện …" at bounding box center [1140, 388] width 652 height 71
drag, startPoint x: 1409, startPoint y: 423, endPoint x: 1150, endPoint y: 365, distance: 265.4
click at [1150, 365] on p "Ở nhóm designer tại công ty Agency, hai đầu việc management có tỷ lệ thực hiện …" at bounding box center [1140, 388] width 652 height 71
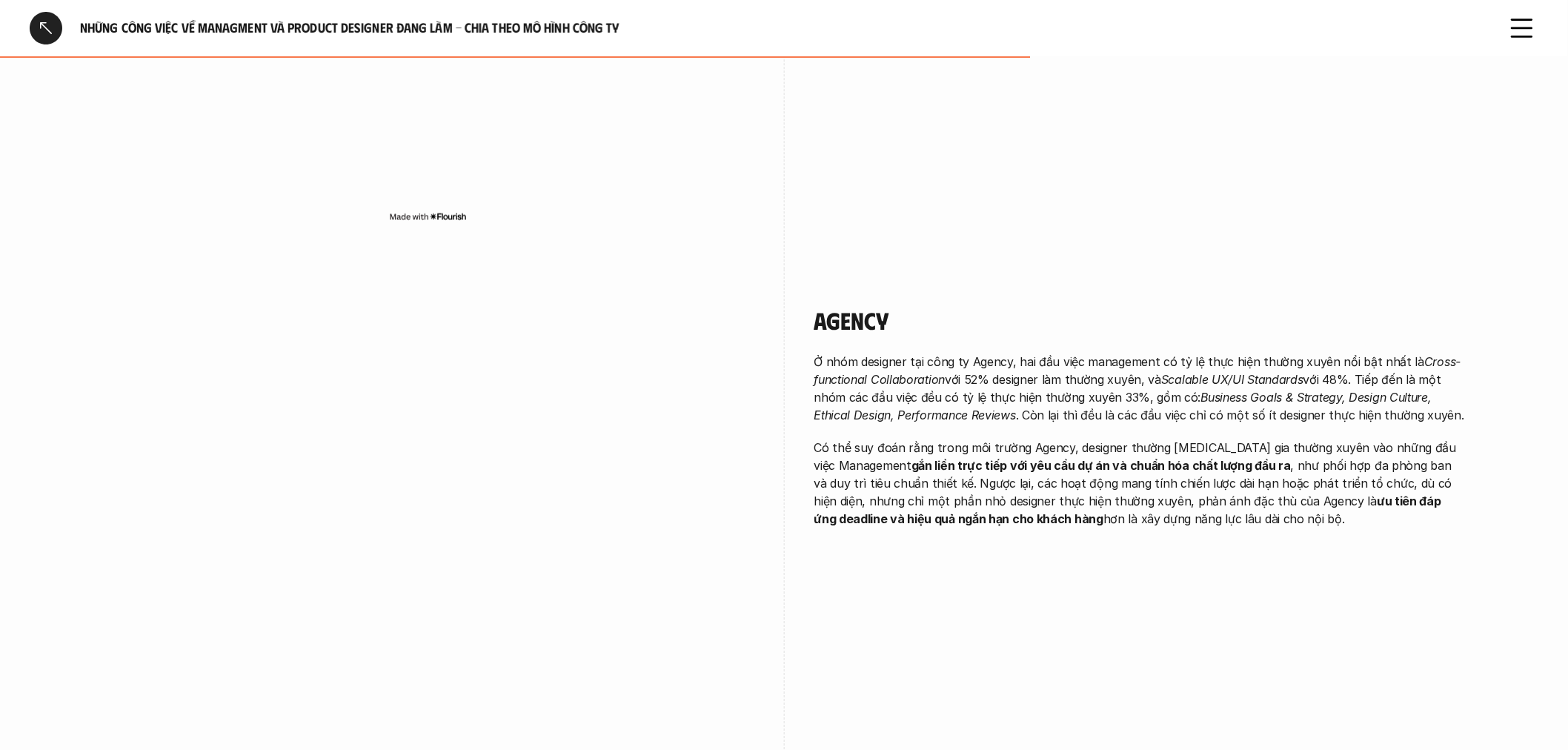
click at [1215, 331] on h4 "Agency" at bounding box center [1140, 321] width 652 height 28
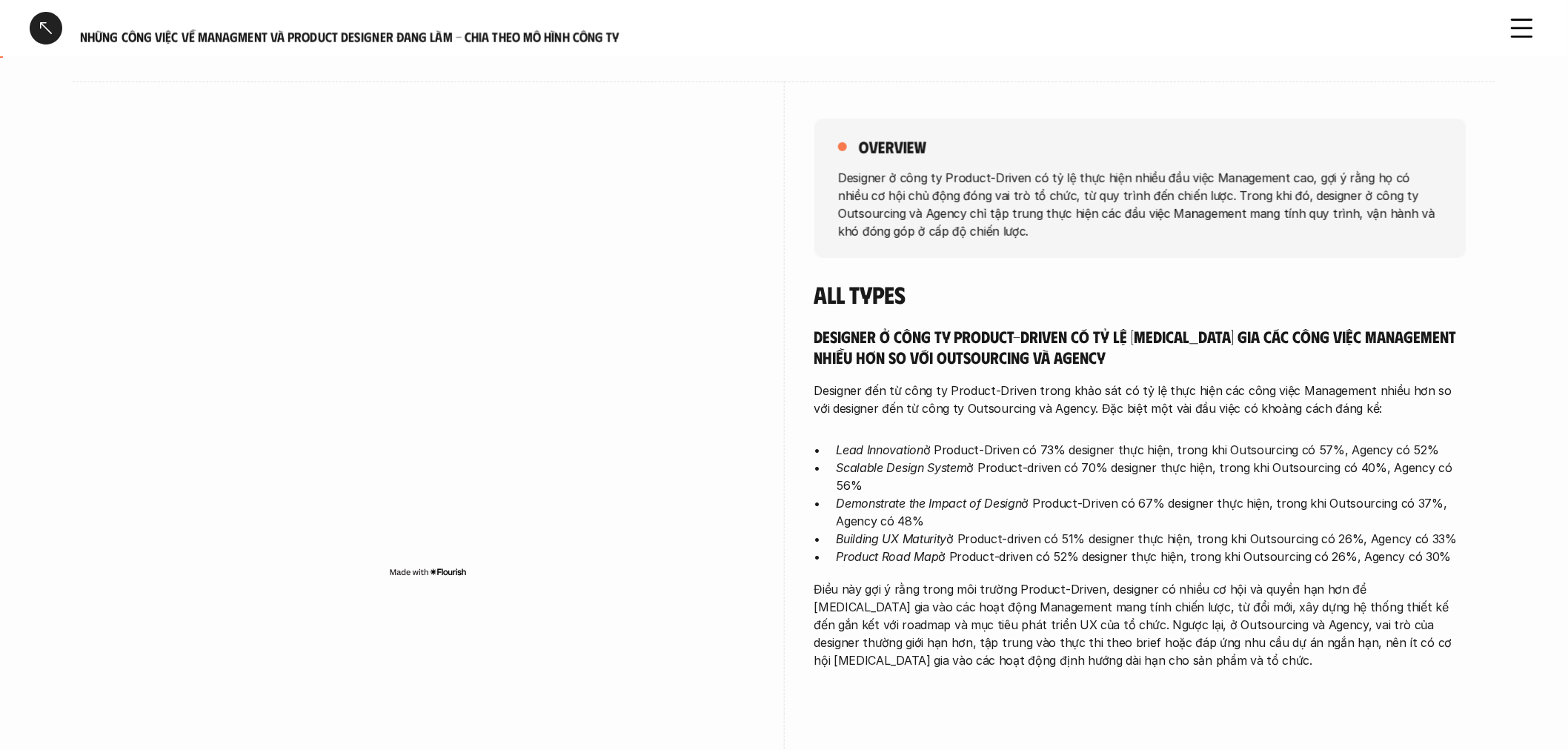
scroll to position [0, 0]
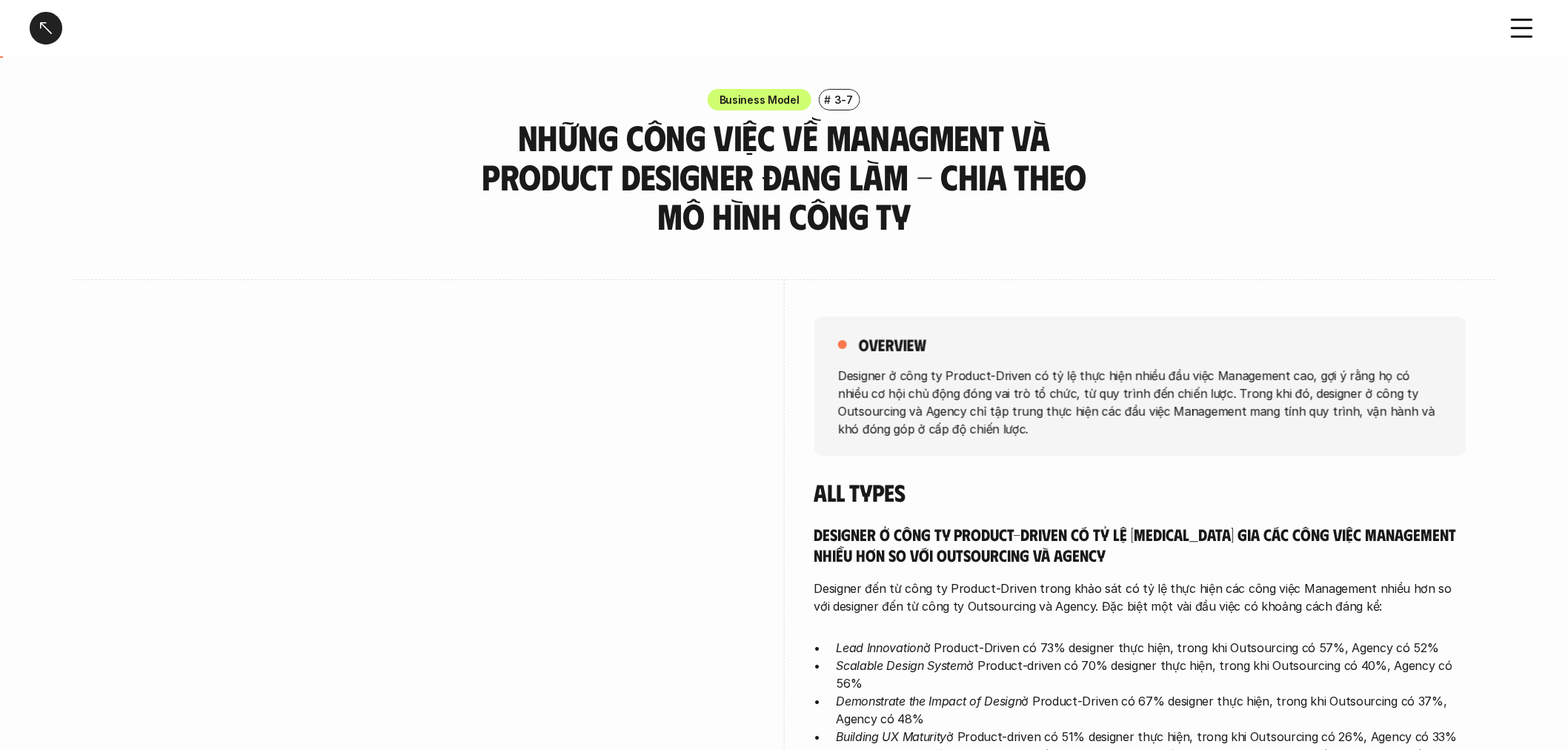
click at [48, 26] on div at bounding box center [45, 28] width 32 height 32
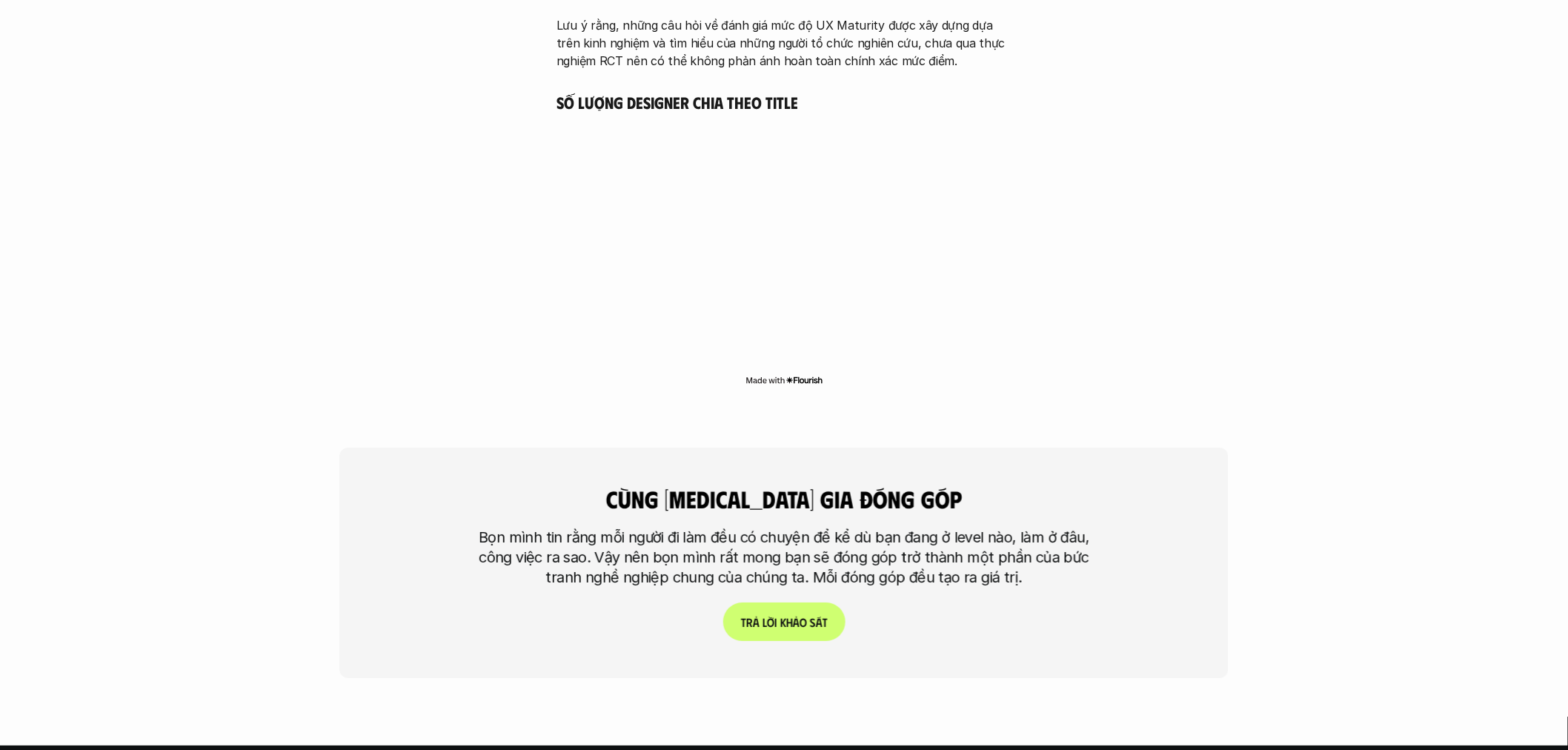
scroll to position [4183, 0]
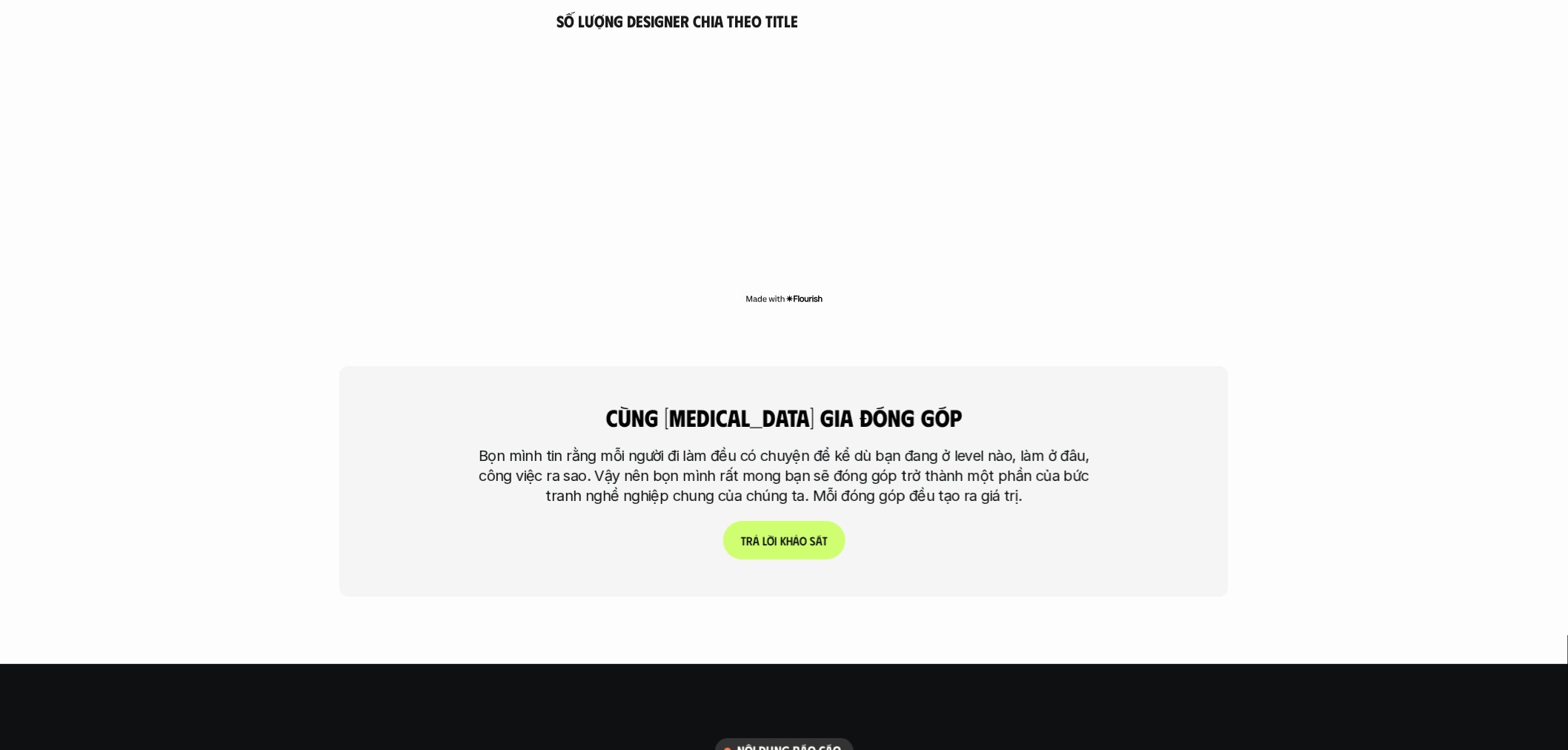
scroll to position [4512, 0]
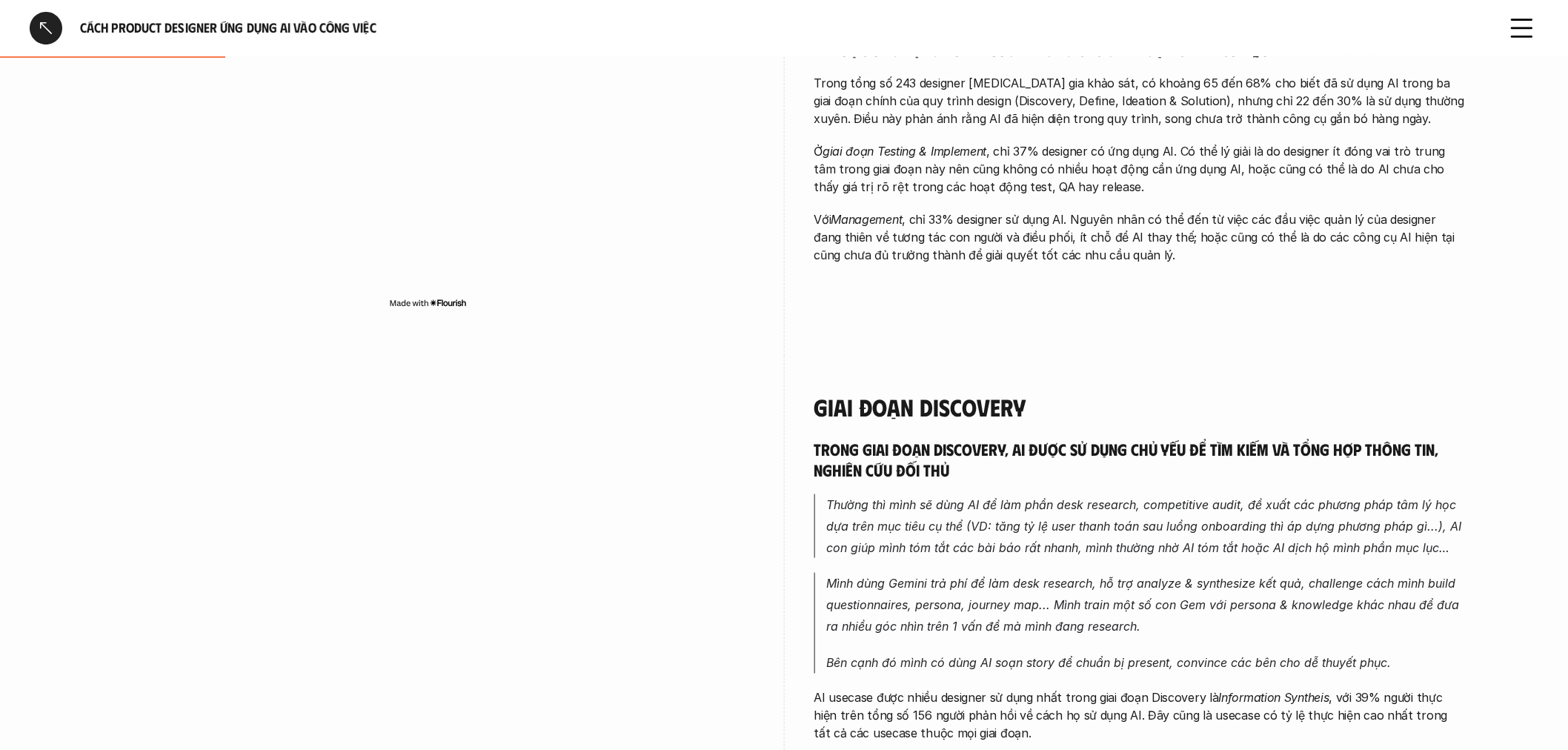
scroll to position [360, 0]
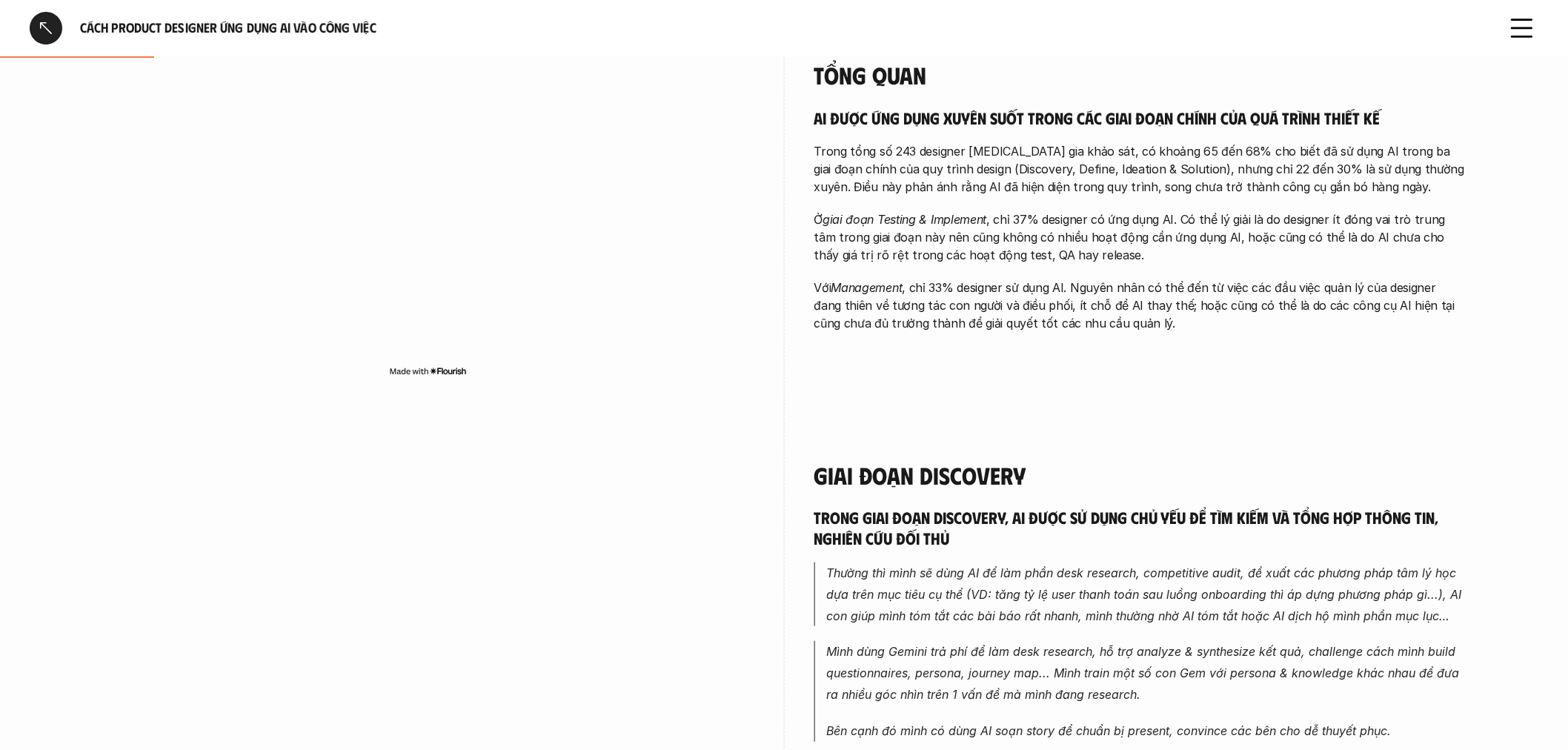
click at [1027, 361] on div "overview AI đã bắt đầu được designer trong khảo sát ứng dụng xuyên suốt trong q…" at bounding box center [1140, 129] width 652 height 496
click at [1027, 245] on p "Ở giai đoạn Testing & Implement , chỉ 37% designer có ứng dụng AI. Có thể lý gi…" at bounding box center [1140, 237] width 652 height 53
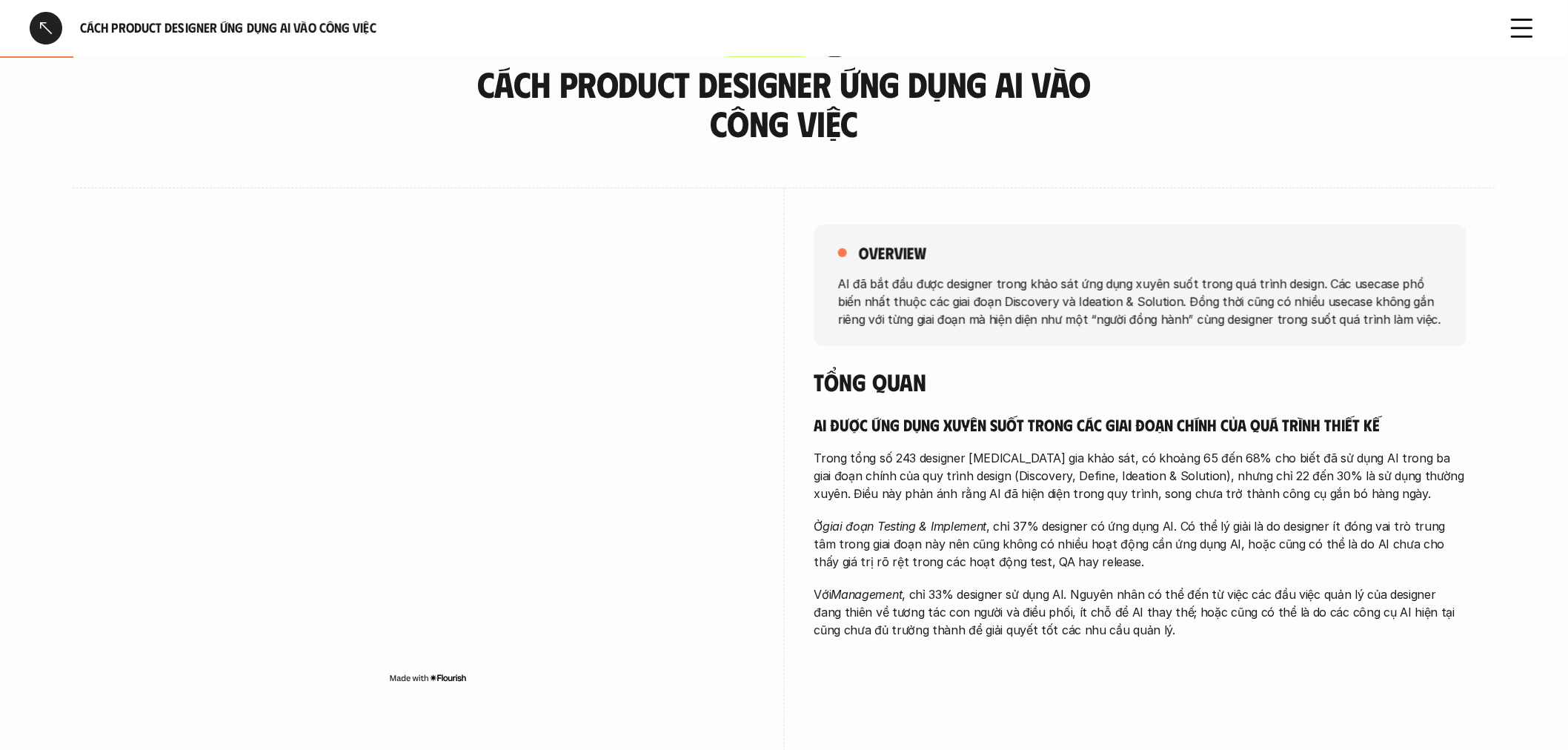
scroll to position [31, 0]
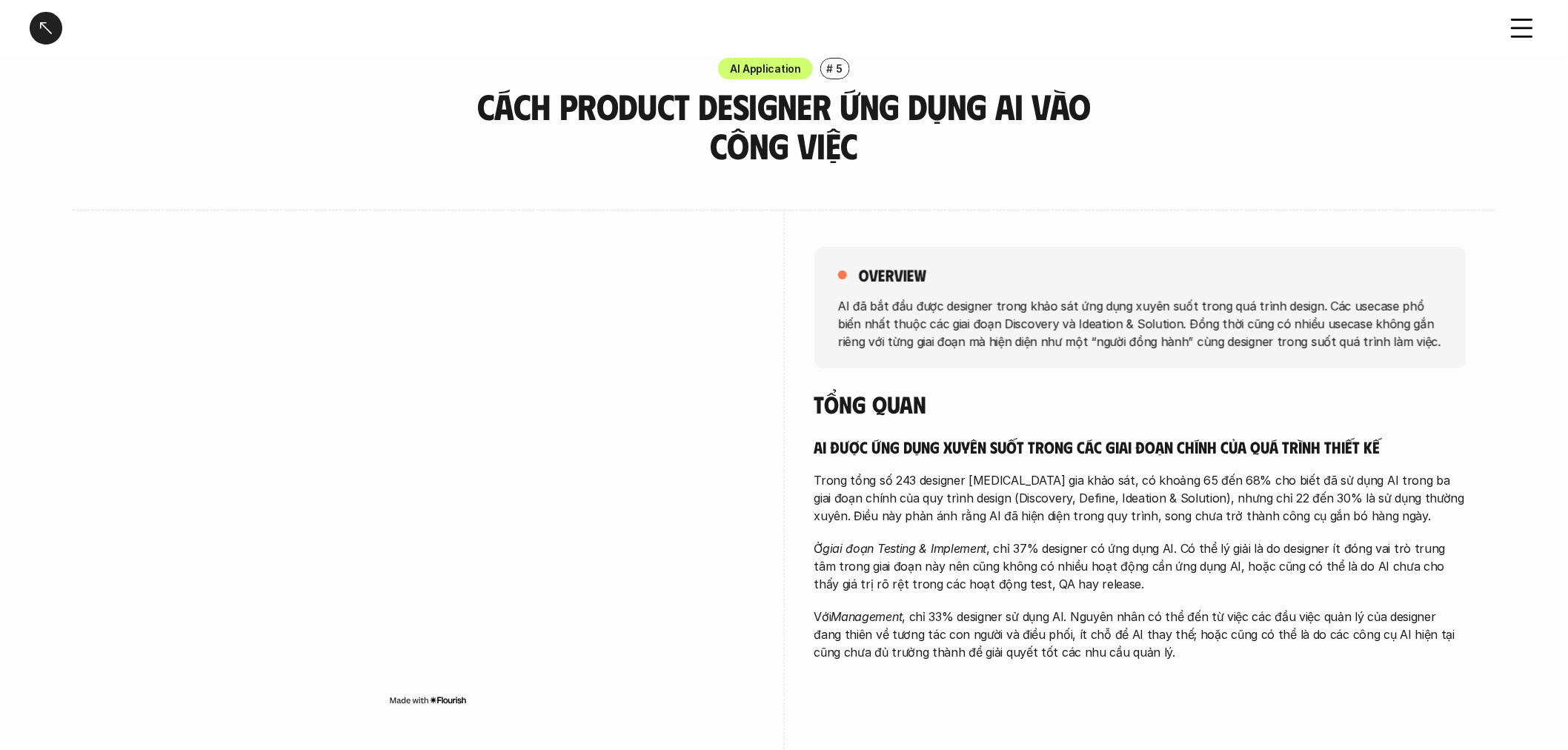
click at [991, 378] on div "overview AI đã bắt đầu được designer trong khảo sát ứng dụng xuyên suốt trong q…" at bounding box center [1140, 458] width 652 height 496
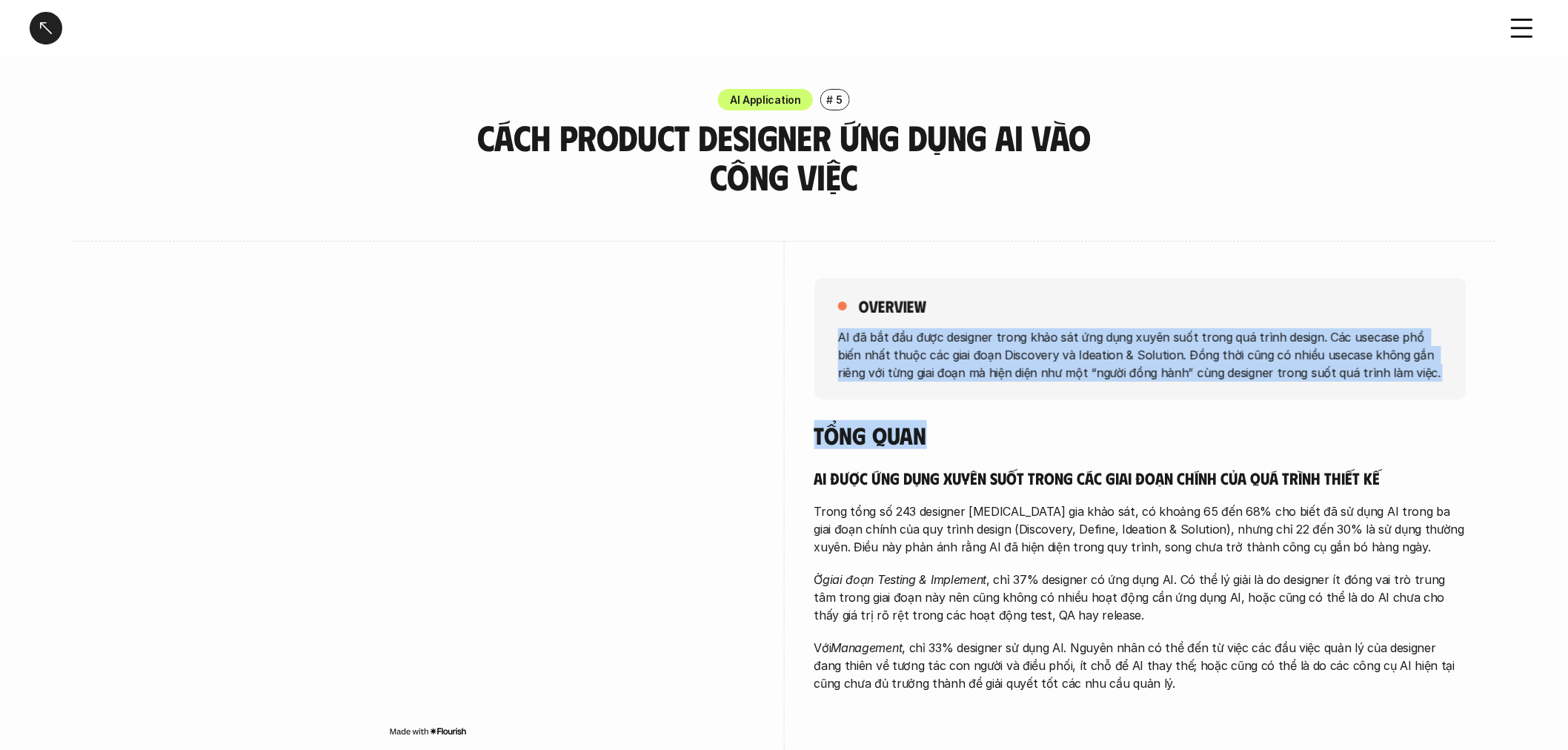
drag, startPoint x: 911, startPoint y: 358, endPoint x: 1469, endPoint y: 415, distance: 560.9
click at [1463, 397] on div "overview AI đã bắt đầu được designer trong khảo sát ứng dụng xuyên suốt trong q…" at bounding box center [1140, 339] width 652 height 122
click at [959, 388] on div "overview AI đã bắt đầu được designer trong khảo sát ứng dụng xuyên suốt trong q…" at bounding box center [1140, 339] width 652 height 122
drag, startPoint x: 835, startPoint y: 334, endPoint x: 1420, endPoint y: 378, distance: 586.7
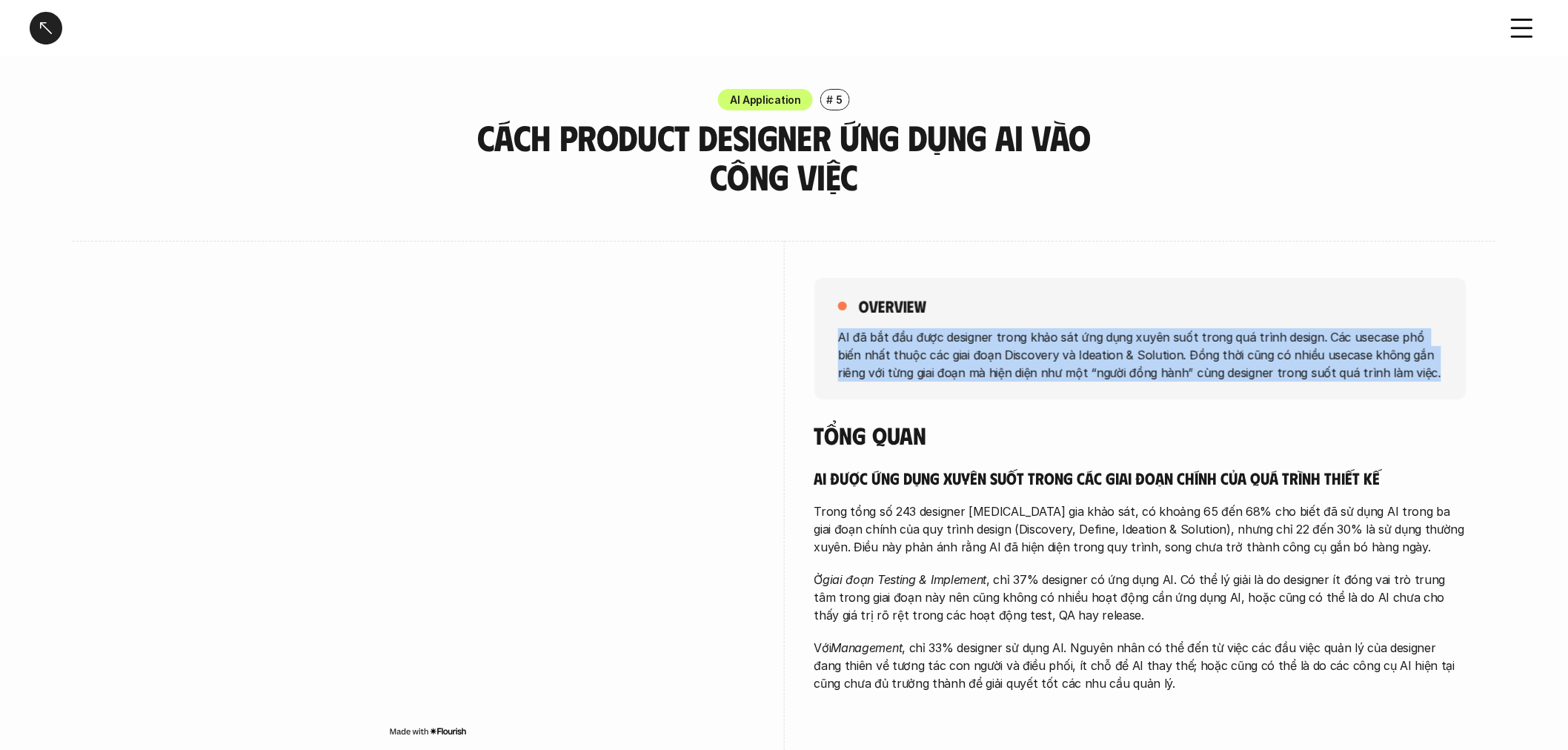
click at [1420, 378] on div "overview AI đã bắt đầu được designer trong khảo sát ứng dụng xuyên suốt trong q…" at bounding box center [1140, 339] width 652 height 122
click at [1420, 378] on p "AI đã bắt đầu được designer trong khảo sát ứng dụng xuyên suốt trong quá trình …" at bounding box center [1141, 354] width 605 height 53
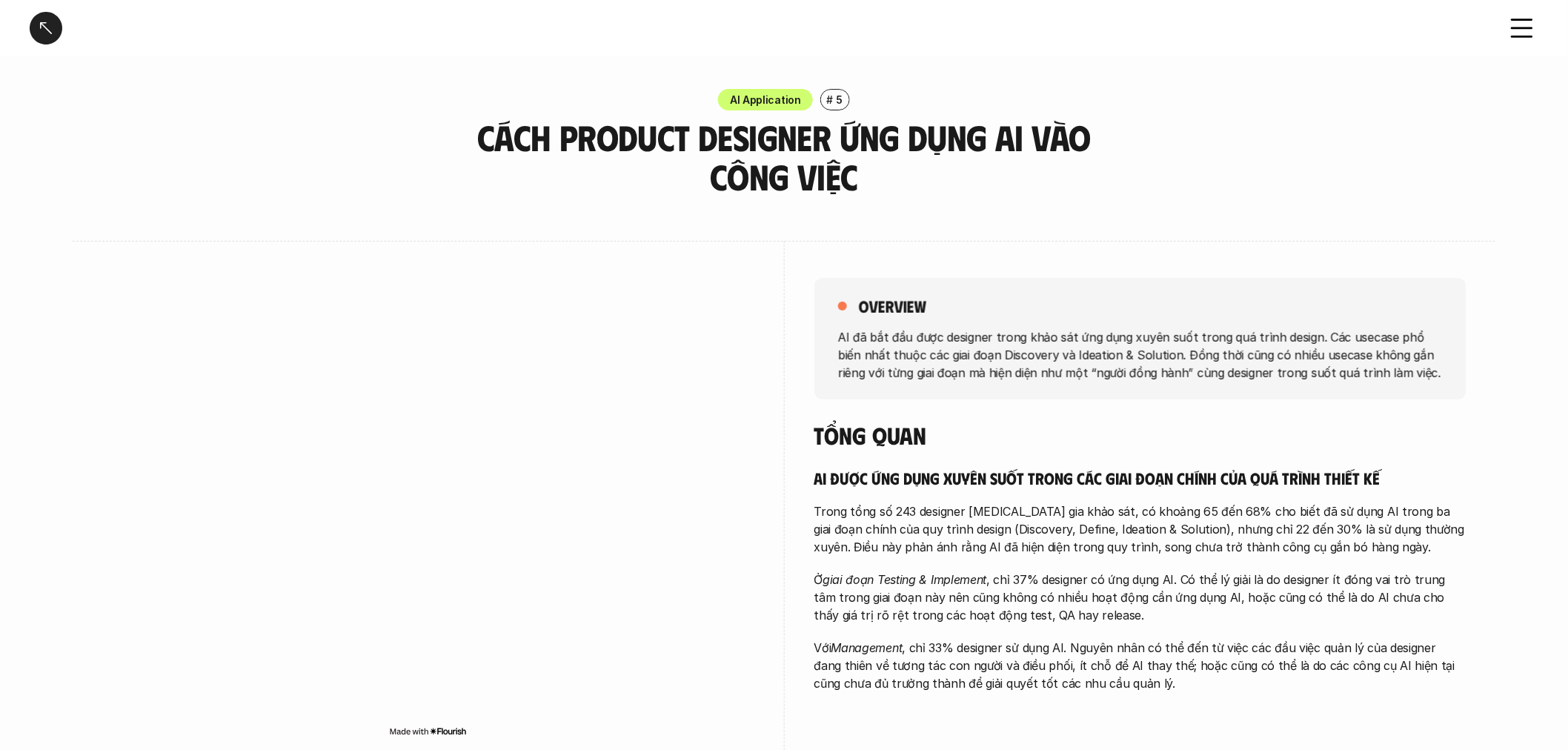
click at [1113, 369] on p "AI đã bắt đầu được designer trong khảo sát ứng dụng xuyên suốt trong quá trình …" at bounding box center [1141, 354] width 605 height 53
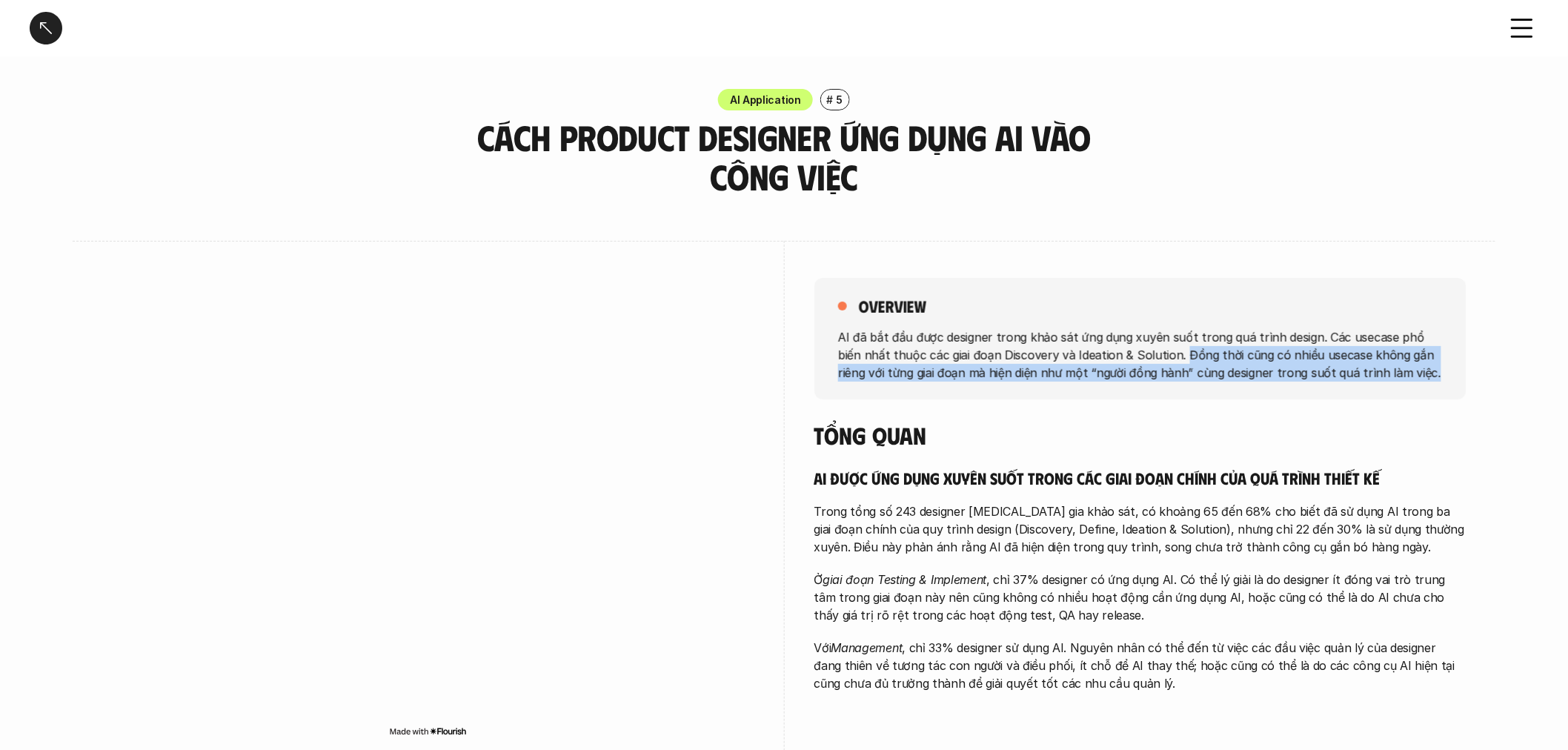
drag, startPoint x: 1406, startPoint y: 375, endPoint x: 1152, endPoint y: 357, distance: 254.6
click at [1152, 357] on p "AI đã bắt đầu được designer trong khảo sát ứng dụng xuyên suốt trong quá trình …" at bounding box center [1141, 354] width 605 height 53
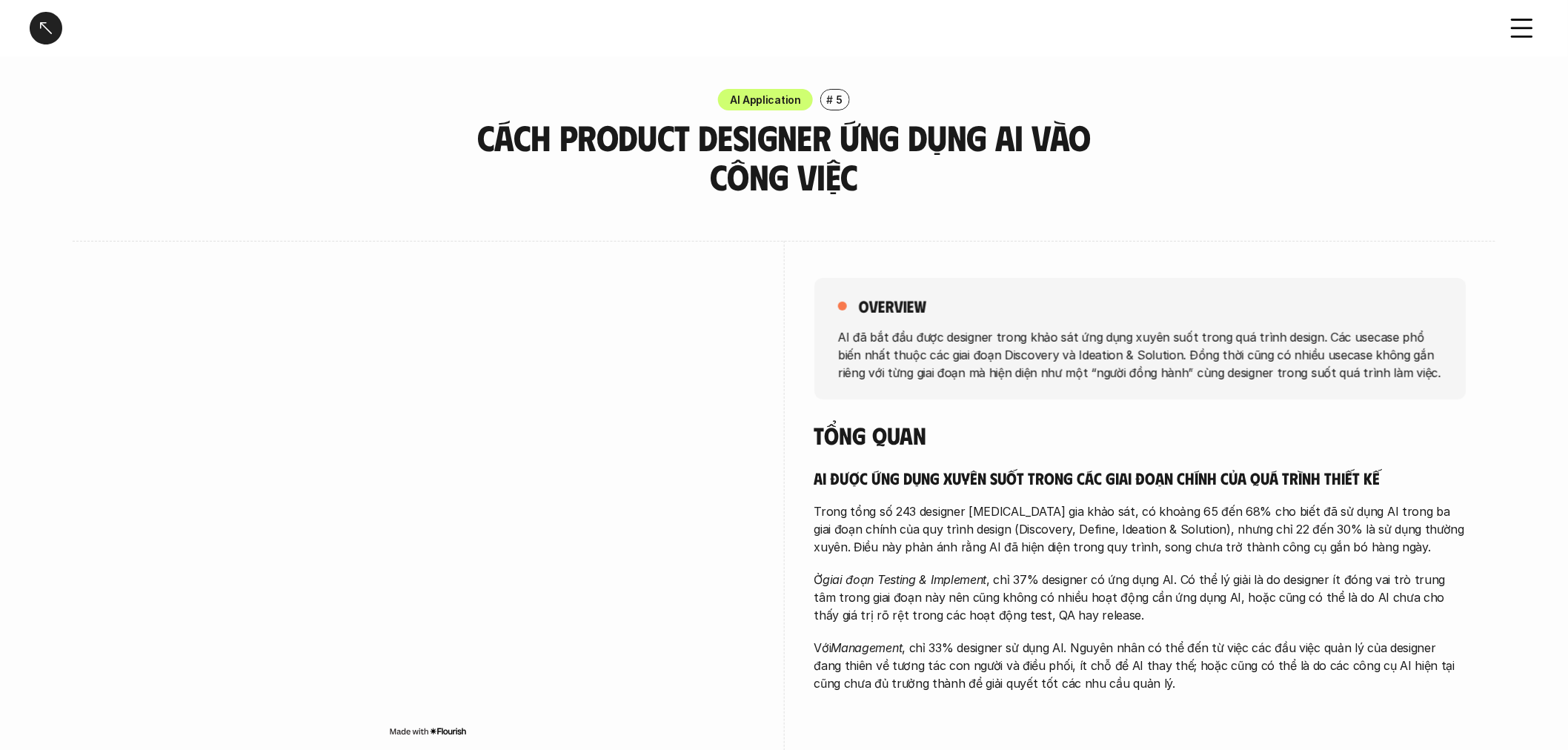
click at [1196, 427] on h4 "Tổng quan" at bounding box center [1140, 435] width 652 height 28
drag, startPoint x: 928, startPoint y: 523, endPoint x: 1136, endPoint y: 530, distance: 208.1
click at [1136, 530] on p "Trong tổng số 243 designer tham gia khảo sát, có khoảng 65 đến 68% cho biết đã …" at bounding box center [1140, 529] width 652 height 53
click at [1240, 448] on h4 "Tổng quan" at bounding box center [1140, 435] width 652 height 28
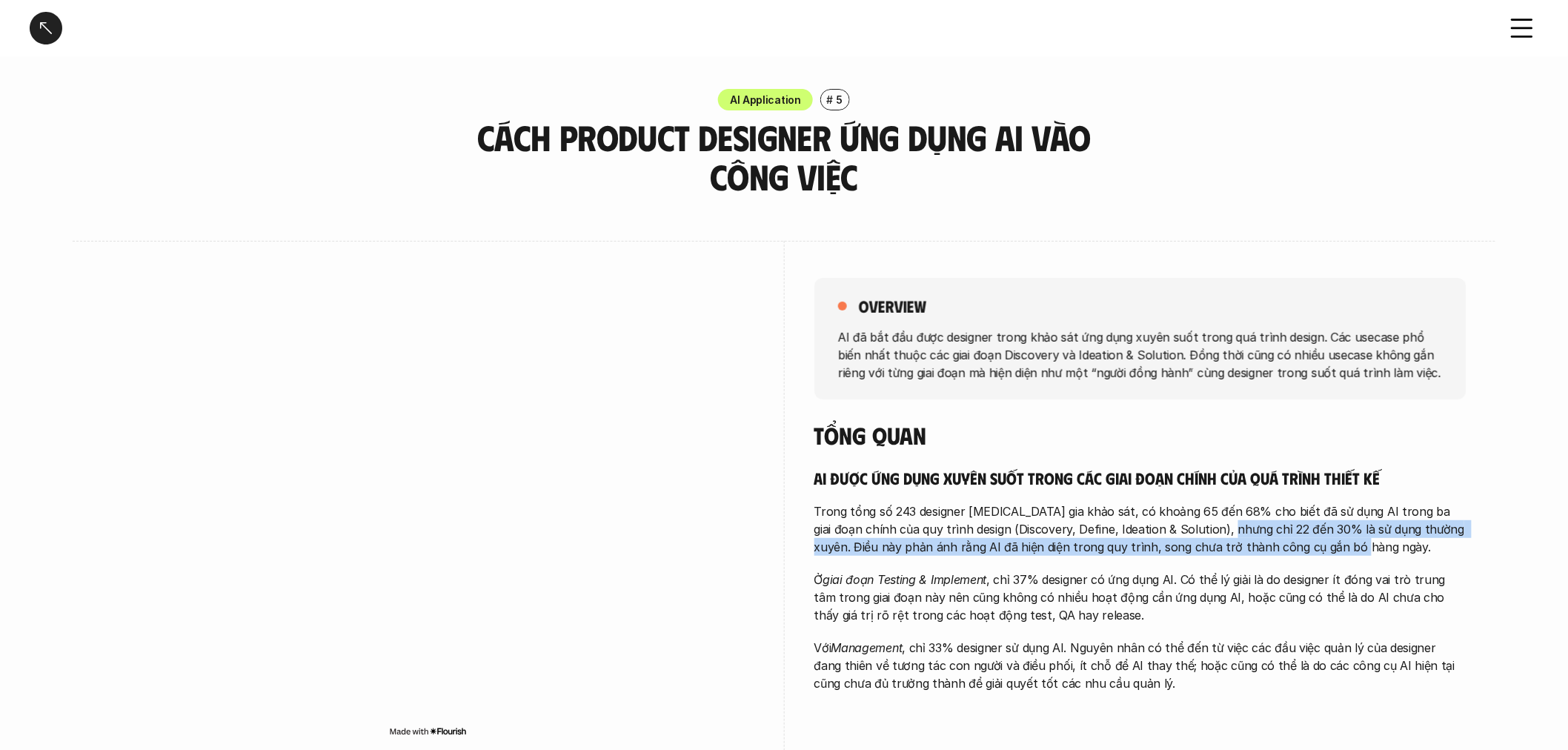
drag, startPoint x: 1198, startPoint y: 529, endPoint x: 1364, endPoint y: 549, distance: 167.2
click at [1364, 549] on p "Trong tổng số 243 designer tham gia khảo sát, có khoảng 65 đến 68% cho biết đã …" at bounding box center [1140, 529] width 652 height 53
click at [1360, 547] on p "Trong tổng số 243 designer tham gia khảo sát, có khoảng 65 đến 68% cho biết đã …" at bounding box center [1140, 529] width 652 height 53
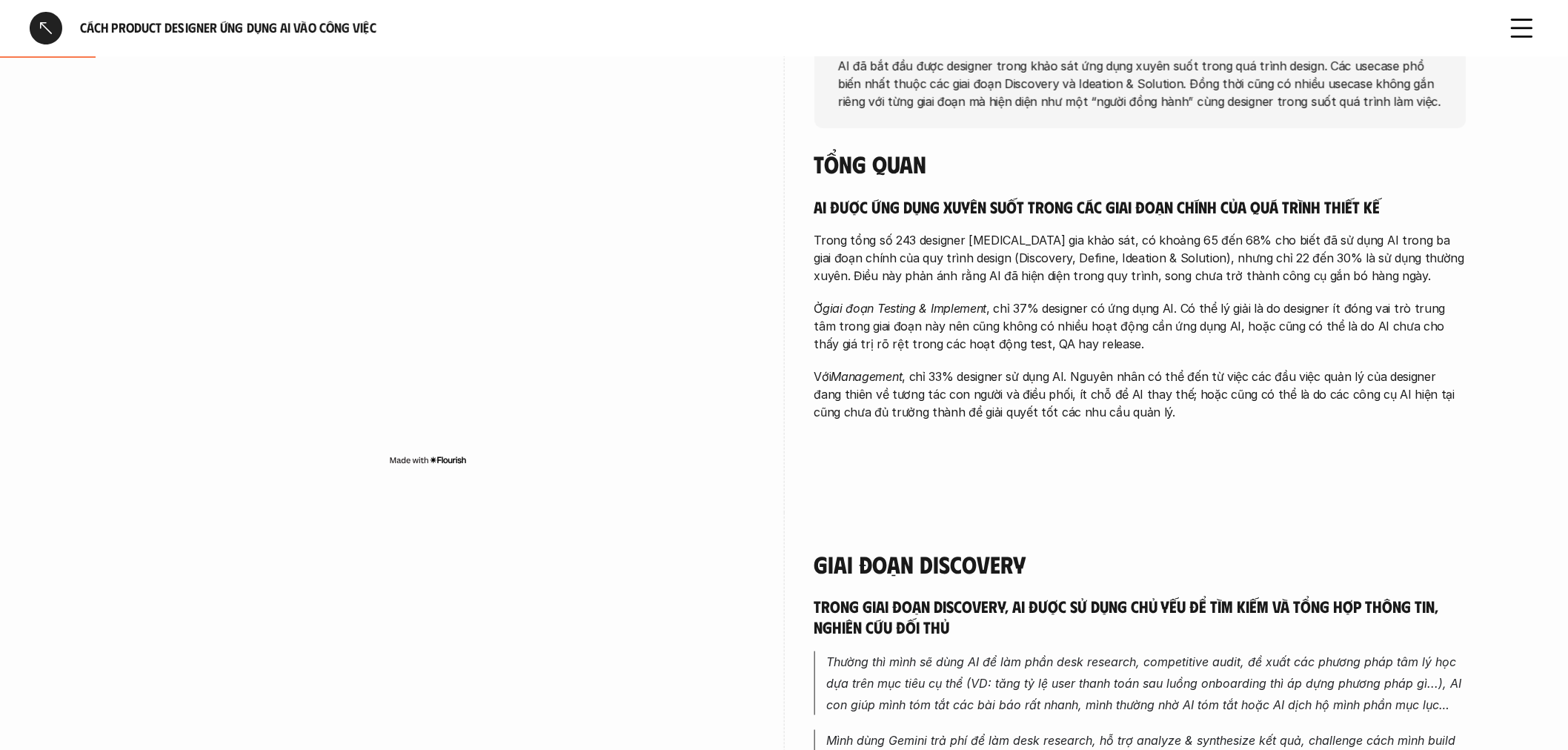
scroll to position [247, 0]
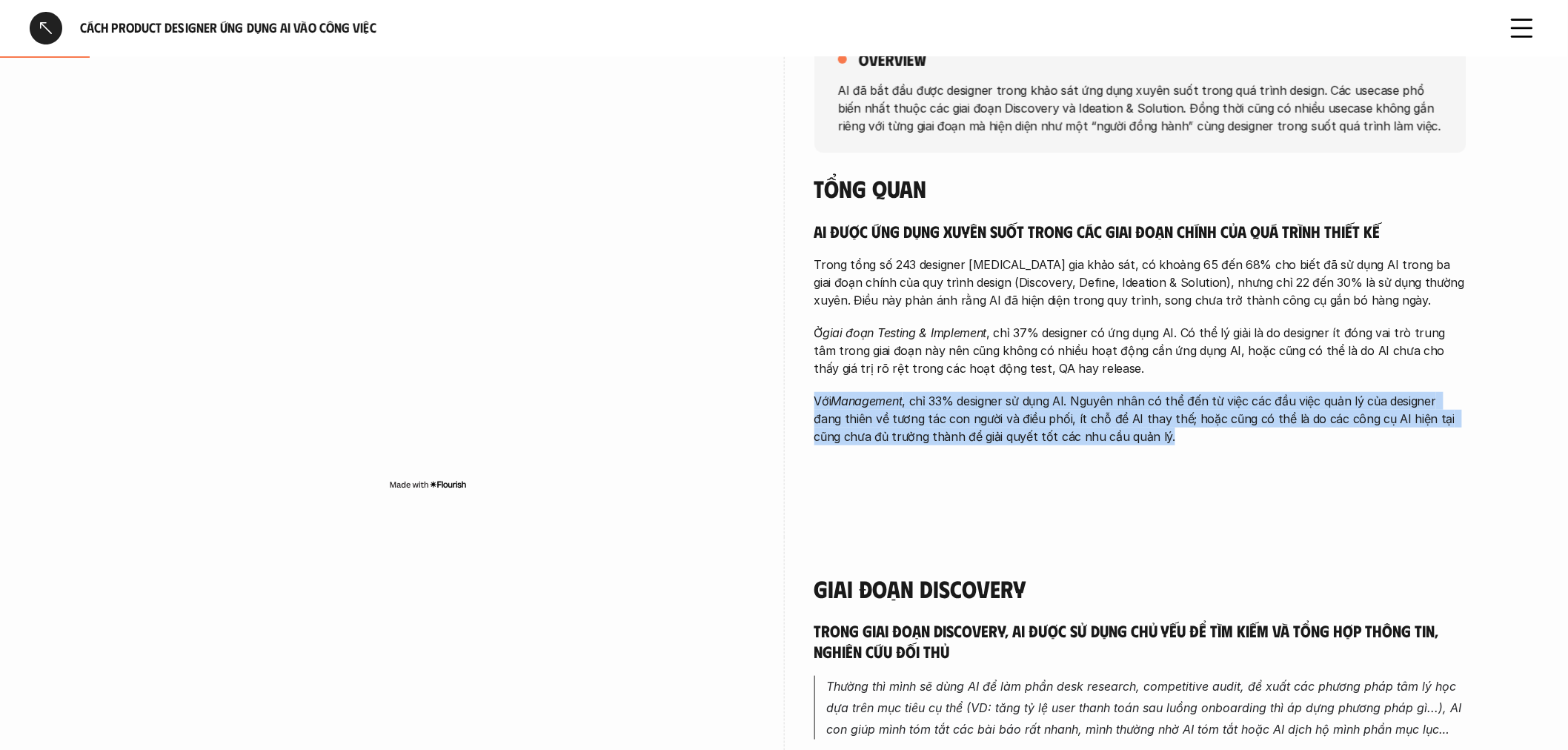
drag, startPoint x: 815, startPoint y: 396, endPoint x: 1111, endPoint y: 447, distance: 300.4
click at [1111, 447] on div "overview AI đã bắt đầu được designer trong khảo sát ứng dụng xuyên suốt trong q…" at bounding box center [1140, 242] width 652 height 496
click at [1136, 449] on div "overview AI đã bắt đầu được designer trong khảo sát ứng dụng xuyên suốt trong q…" at bounding box center [1140, 242] width 652 height 496
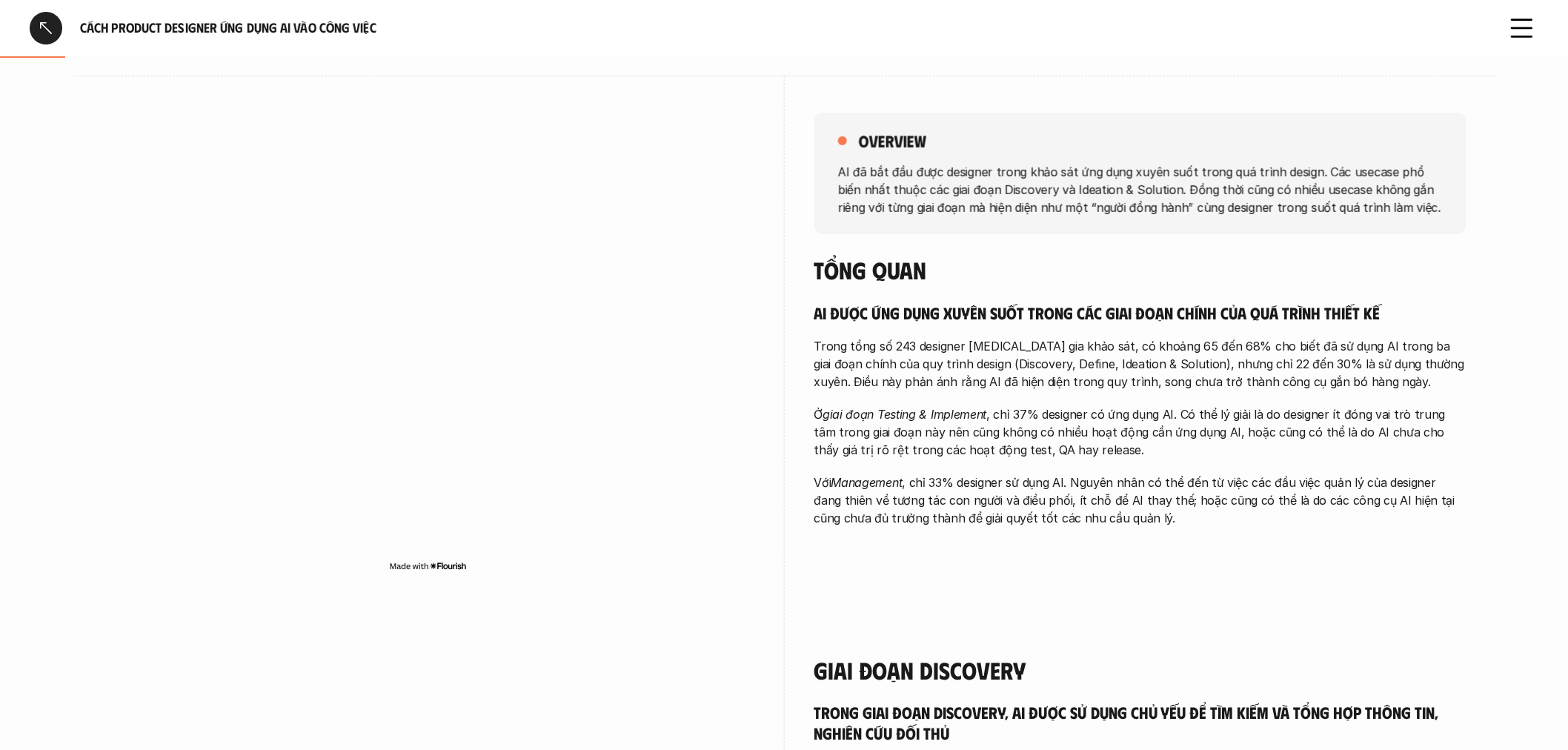
scroll to position [165, 0]
click at [1084, 445] on p "Ở giai đoạn Testing & Implement , chỉ 37% designer có ứng dụng AI. Có thể lý gi…" at bounding box center [1140, 433] width 652 height 53
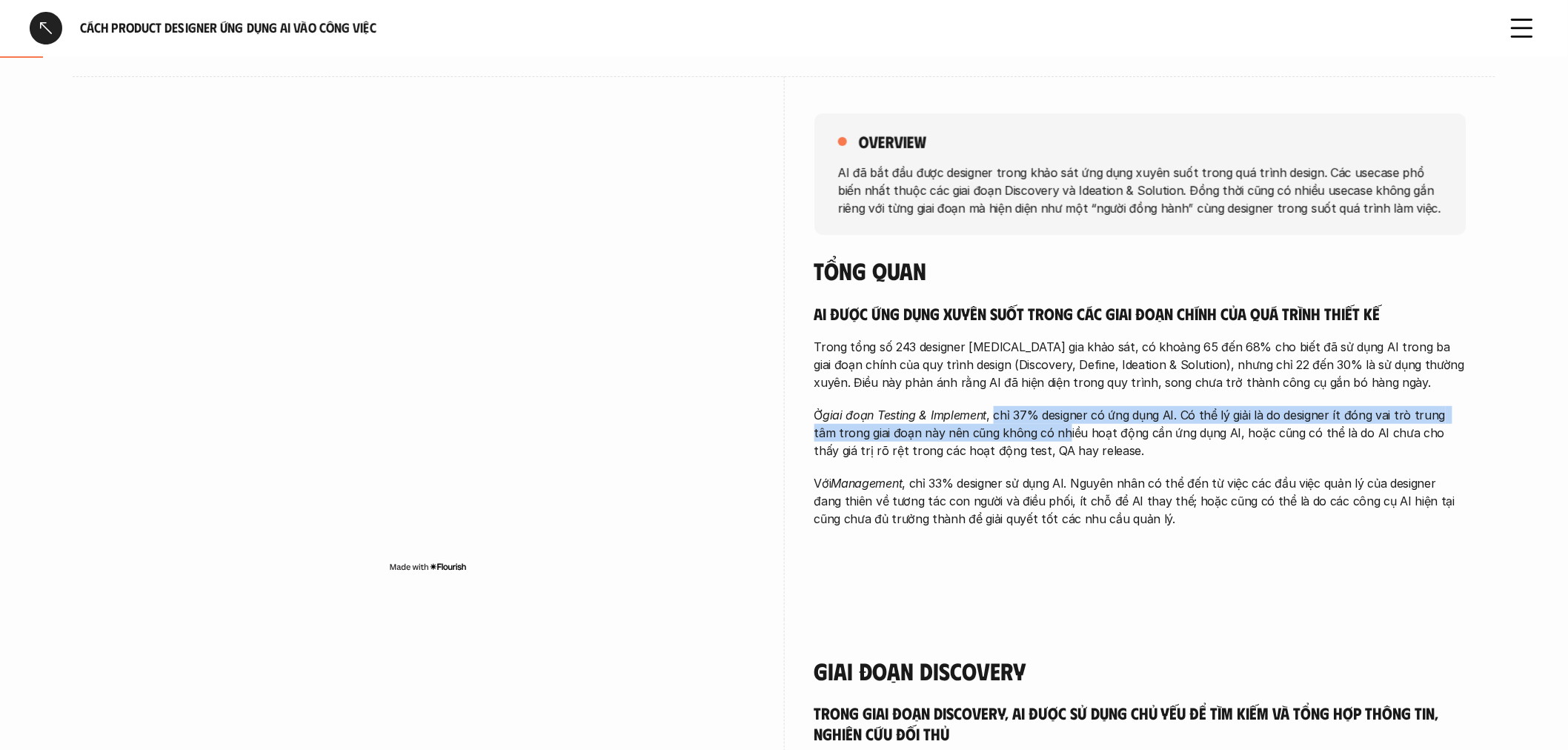
drag, startPoint x: 995, startPoint y: 413, endPoint x: 1038, endPoint y: 427, distance: 45.2
click at [1038, 427] on p "Ở giai đoạn Testing & Implement , chỉ 37% designer có ứng dụng AI. Có thể lý gi…" at bounding box center [1140, 433] width 652 height 53
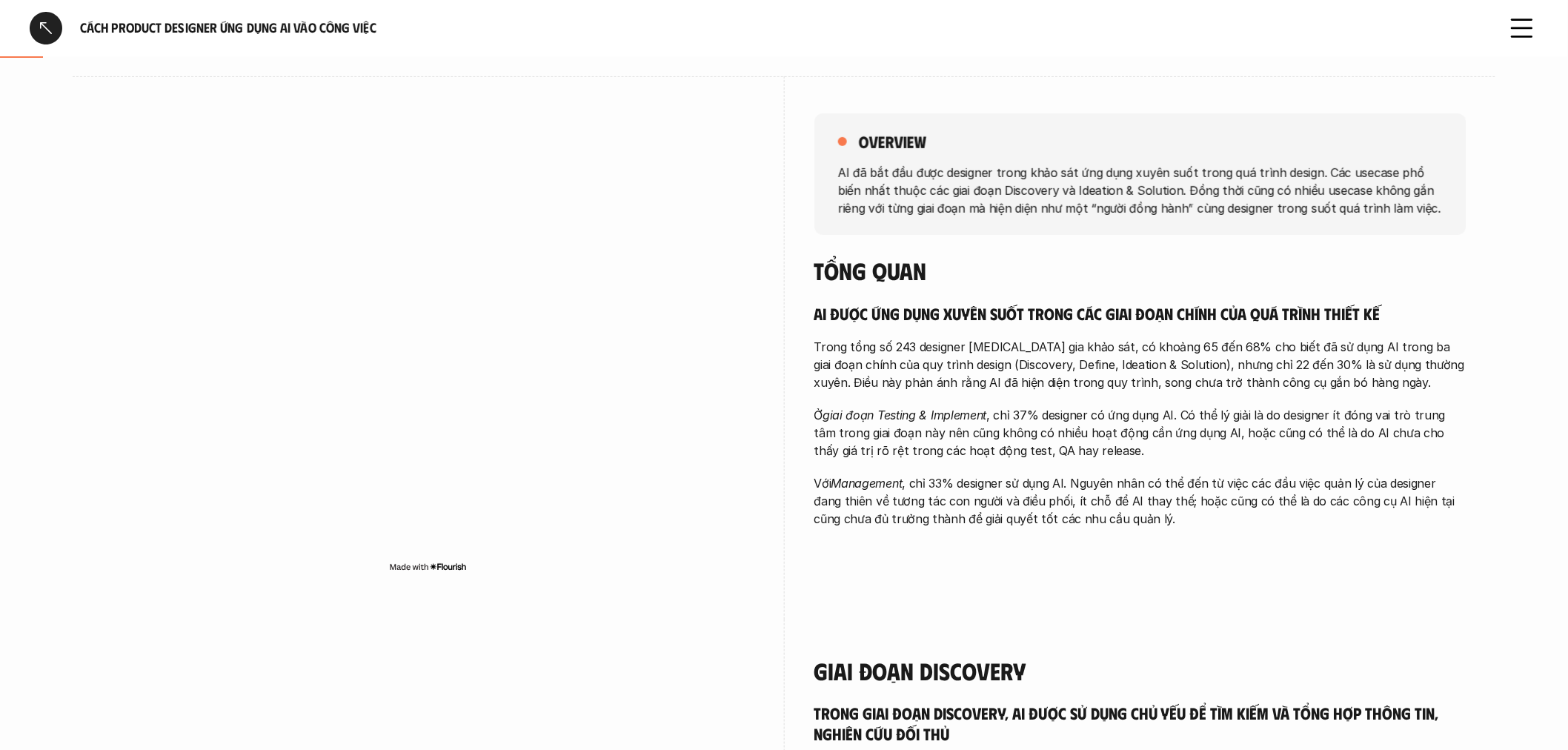
click at [1082, 449] on p "Ở giai đoạn Testing & Implement , chỉ 37% designer có ứng dụng AI. Có thể lý gi…" at bounding box center [1140, 433] width 652 height 53
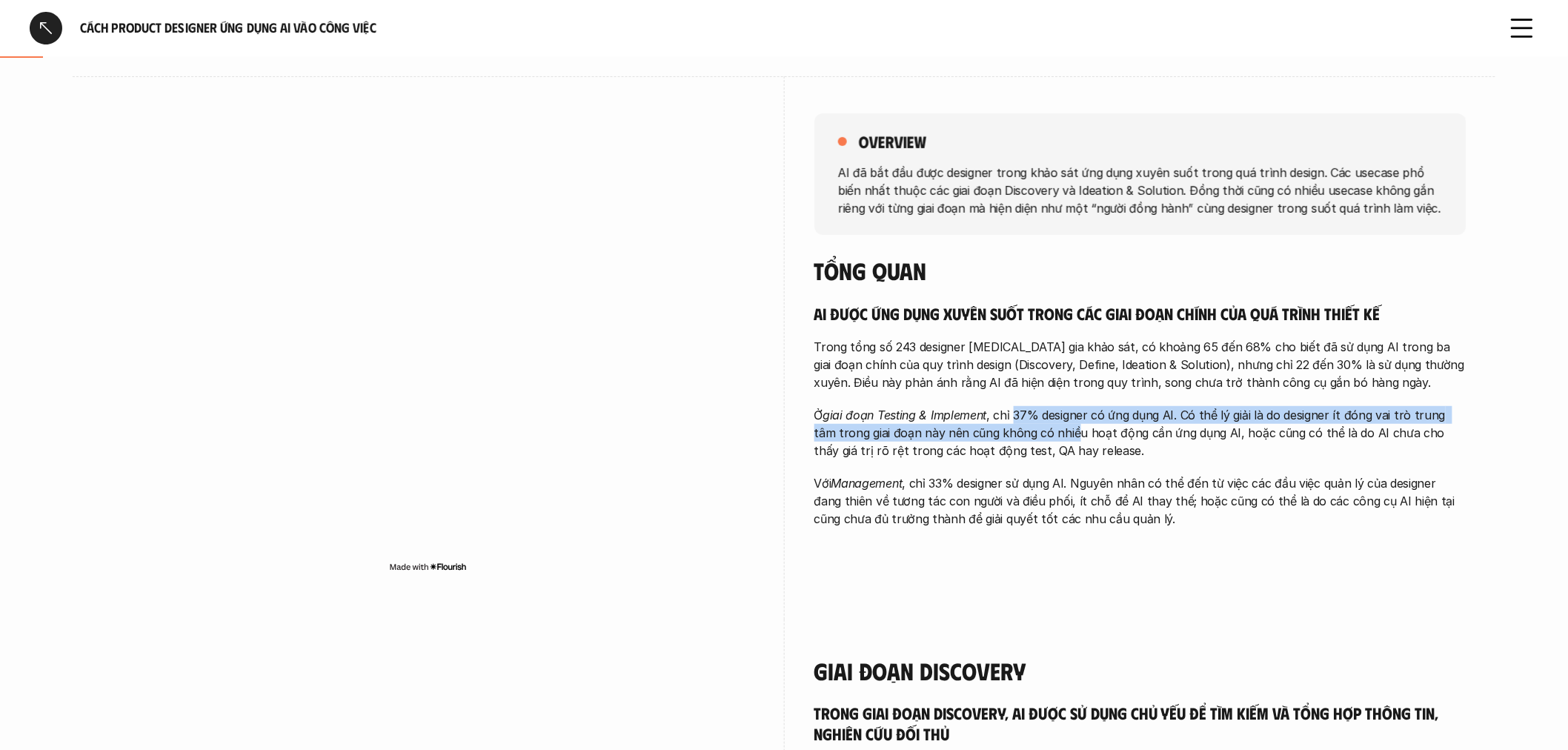
drag, startPoint x: 1016, startPoint y: 413, endPoint x: 1047, endPoint y: 430, distance: 35.4
click at [1047, 430] on p "Ở giai đoạn Testing & Implement , chỉ 37% designer có ứng dụng AI. Có thể lý gi…" at bounding box center [1140, 433] width 652 height 53
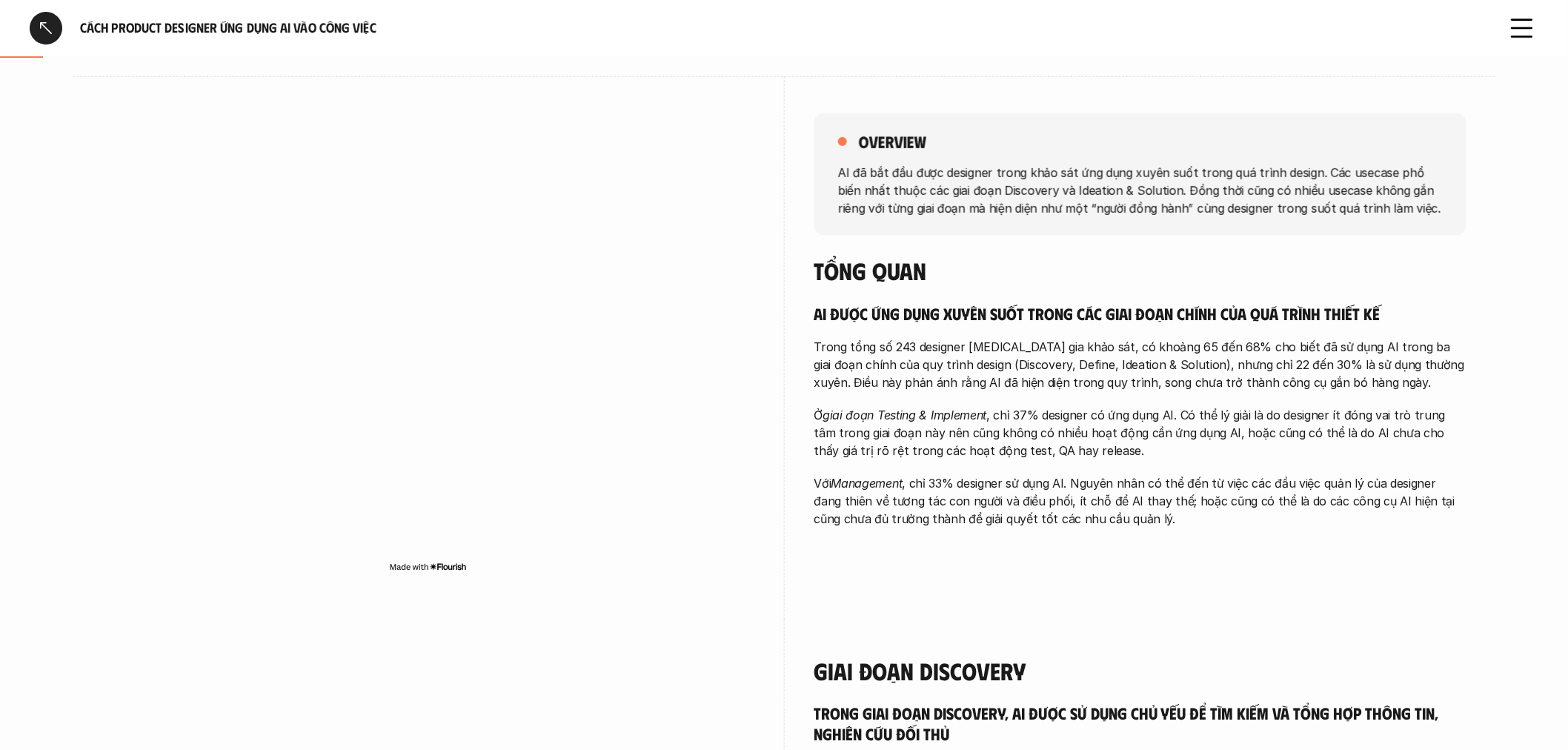
click at [1091, 454] on p "Ở giai đoạn Testing & Implement , chỉ 37% designer có ứng dụng AI. Có thể lý gi…" at bounding box center [1140, 433] width 652 height 53
click at [965, 457] on p "Ở giai đoạn Testing & Implement , chỉ 37% designer có ứng dụng AI. Có thể lý gi…" at bounding box center [1140, 433] width 652 height 53
click at [1047, 410] on p "Ở giai đoạn Testing & Implement , chỉ 37% designer có ứng dụng AI. Có thể lý gi…" at bounding box center [1140, 433] width 652 height 53
drag, startPoint x: 997, startPoint y: 410, endPoint x: 1012, endPoint y: 421, distance: 18.6
click at [1012, 421] on p "Ở giai đoạn Testing & Implement , chỉ 37% designer có ứng dụng AI. Có thể lý gi…" at bounding box center [1140, 433] width 652 height 53
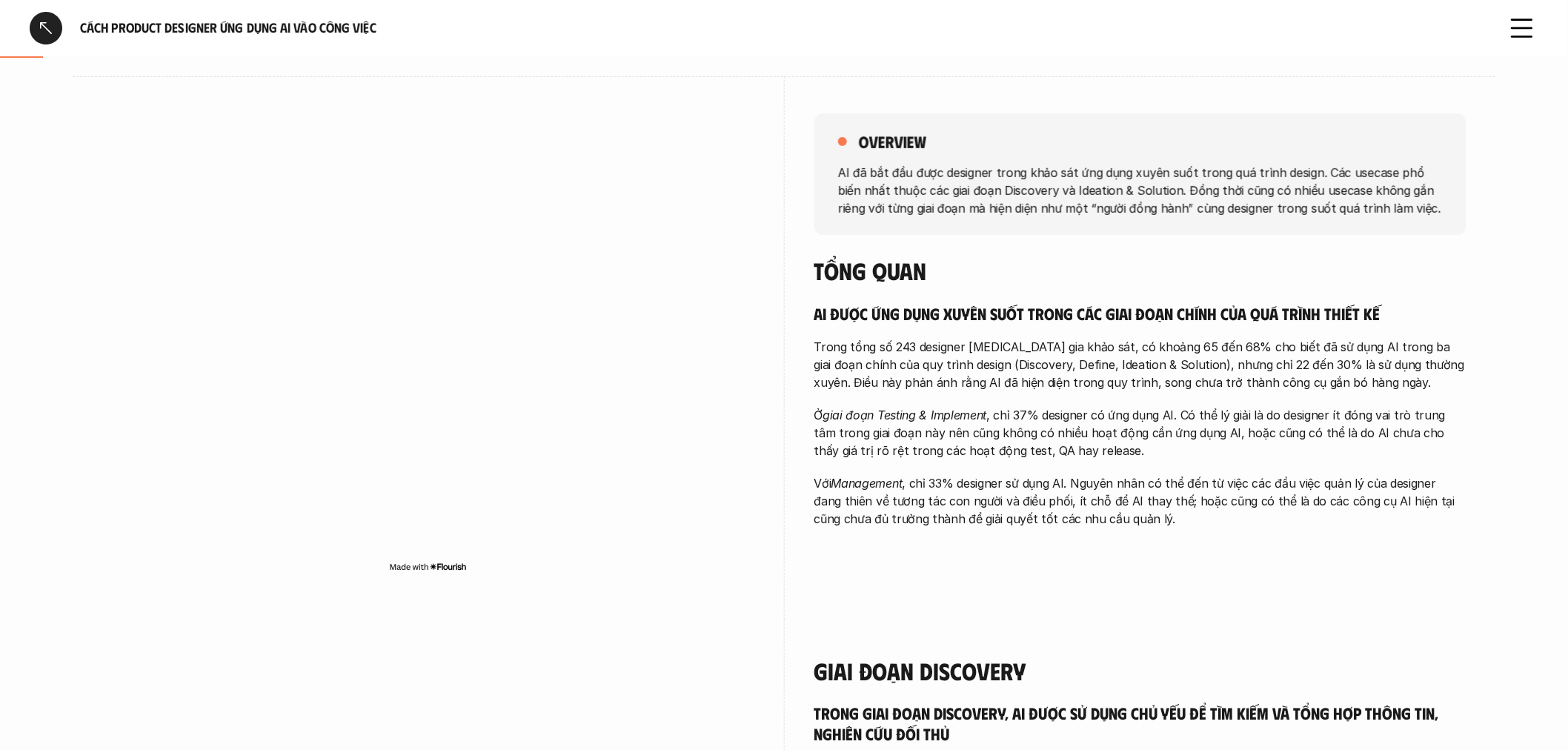
click at [1033, 416] on p "Ở giai đoạn Testing & Implement , chỉ 37% designer có ứng dụng AI. Có thể lý gi…" at bounding box center [1140, 433] width 652 height 53
drag, startPoint x: 1015, startPoint y: 410, endPoint x: 1050, endPoint y: 415, distance: 35.4
click at [1050, 415] on p "Ở giai đoạn Testing & Implement , chỉ 37% designer có ứng dụng AI. Có thể lý gi…" at bounding box center [1140, 433] width 652 height 53
click at [1120, 402] on div "AI được ứng dụng xuyên suốt trong các giai đoạn chính của quá trình thiết kế Tr…" at bounding box center [1140, 416] width 652 height 225
click at [944, 350] on p "Trong tổng số 243 designer tham gia khảo sát, có khoảng 65 đến 68% cho biết đã …" at bounding box center [1140, 364] width 652 height 53
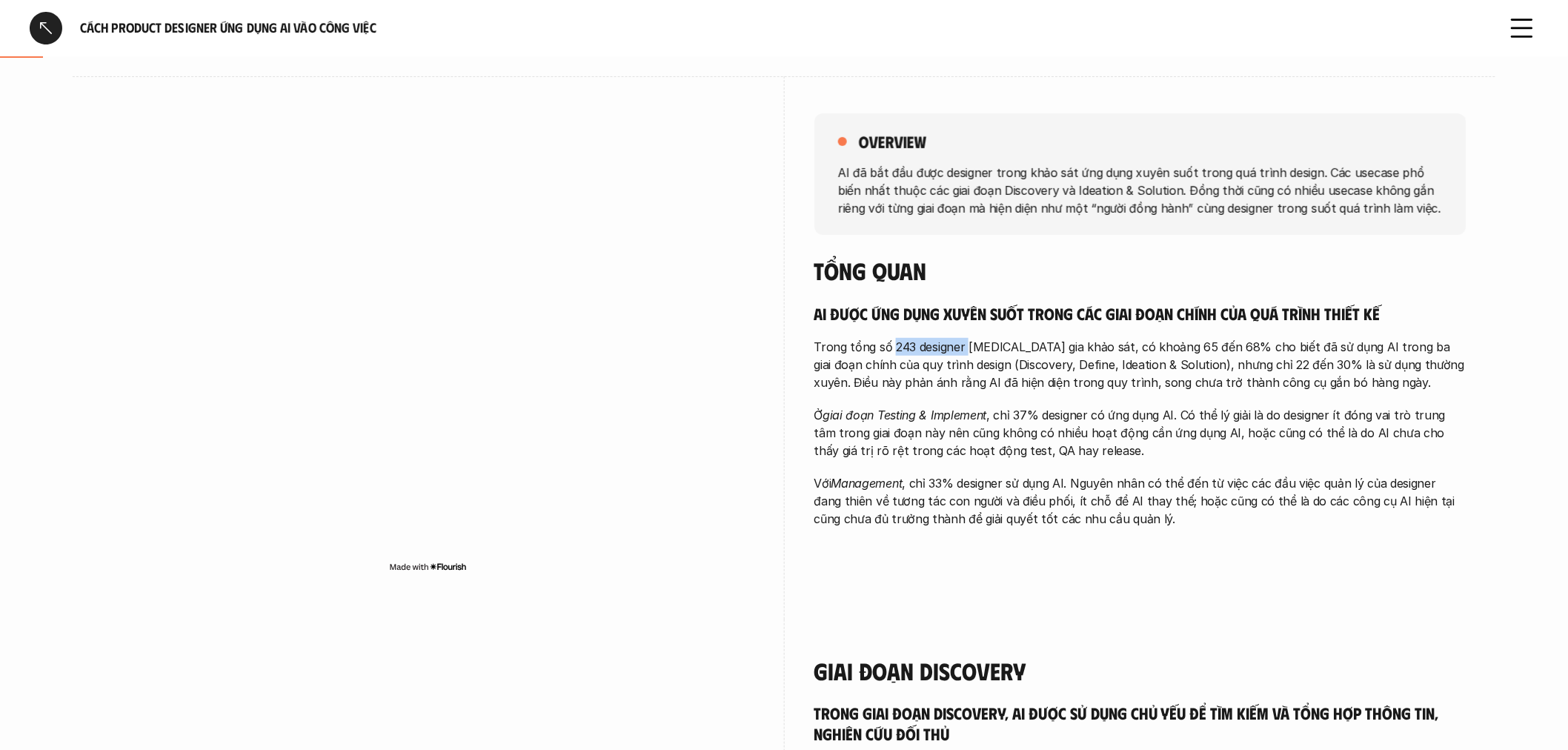
drag, startPoint x: 893, startPoint y: 348, endPoint x: 966, endPoint y: 347, distance: 73.0
click at [966, 347] on p "Trong tổng số 243 designer tham gia khảo sát, có khoảng 65 đến 68% cho biết đã …" at bounding box center [1140, 364] width 652 height 53
click at [986, 346] on p "Trong tổng số 243 designer tham gia khảo sát, có khoảng 65 đến 68% cho biết đã …" at bounding box center [1140, 364] width 652 height 53
click at [1167, 349] on p "Trong tổng số 243 designer tham gia khảo sát, có khoảng 65 đến 68% cho biết đã …" at bounding box center [1140, 364] width 652 height 53
click at [1205, 352] on p "Trong tổng số 243 designer tham gia khảo sát, có khoảng 65 đến 68% cho biết đã …" at bounding box center [1140, 364] width 652 height 53
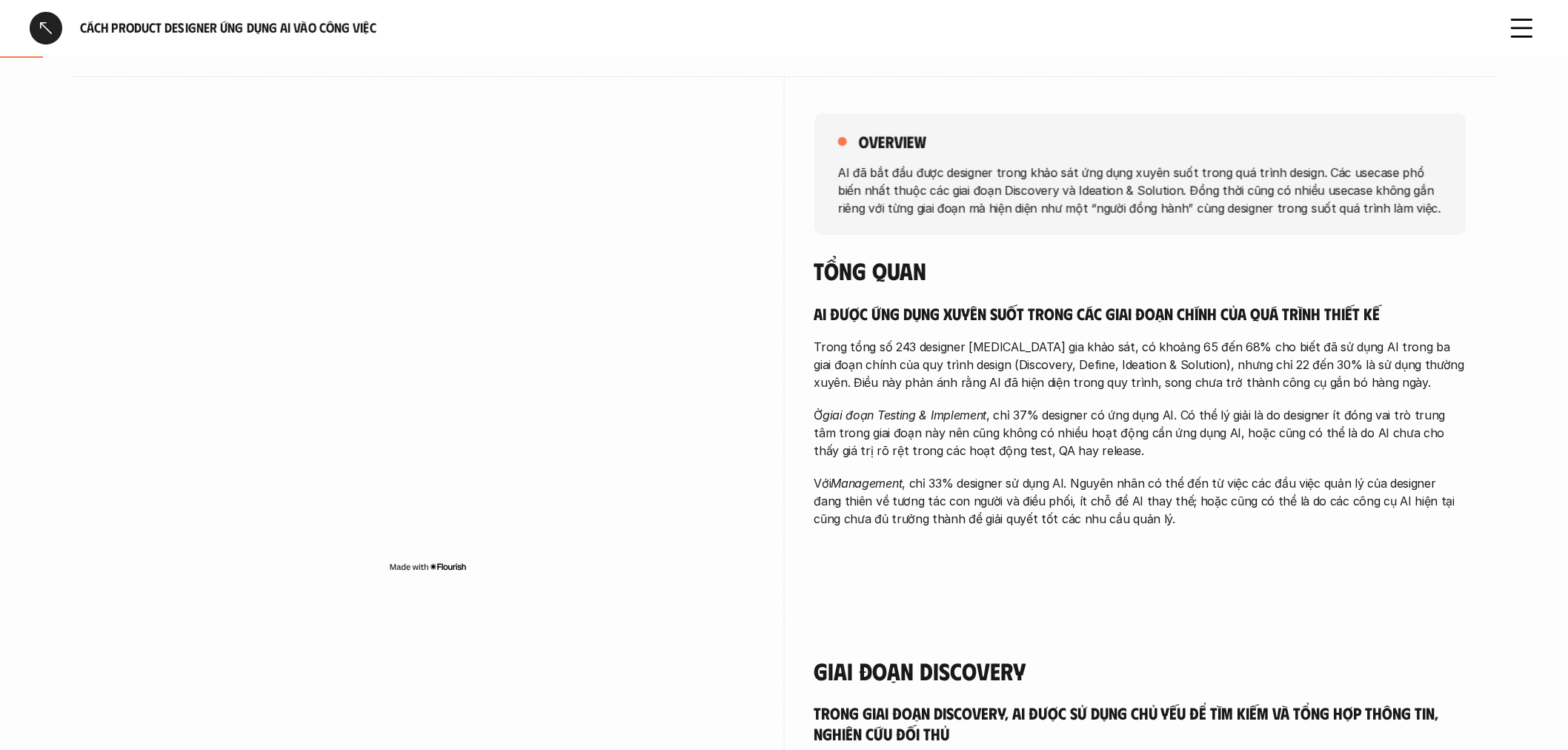
click at [1037, 353] on p "Trong tổng số 243 designer tham gia khảo sát, có khoảng 65 đến 68% cho biết đã …" at bounding box center [1140, 364] width 652 height 53
click at [1008, 304] on h5 "AI được ứng dụng xuyên suốt trong các giai đoạn chính của quá trình thiết kế" at bounding box center [1140, 314] width 652 height 21
click at [1201, 261] on h4 "Tổng quan" at bounding box center [1140, 270] width 652 height 28
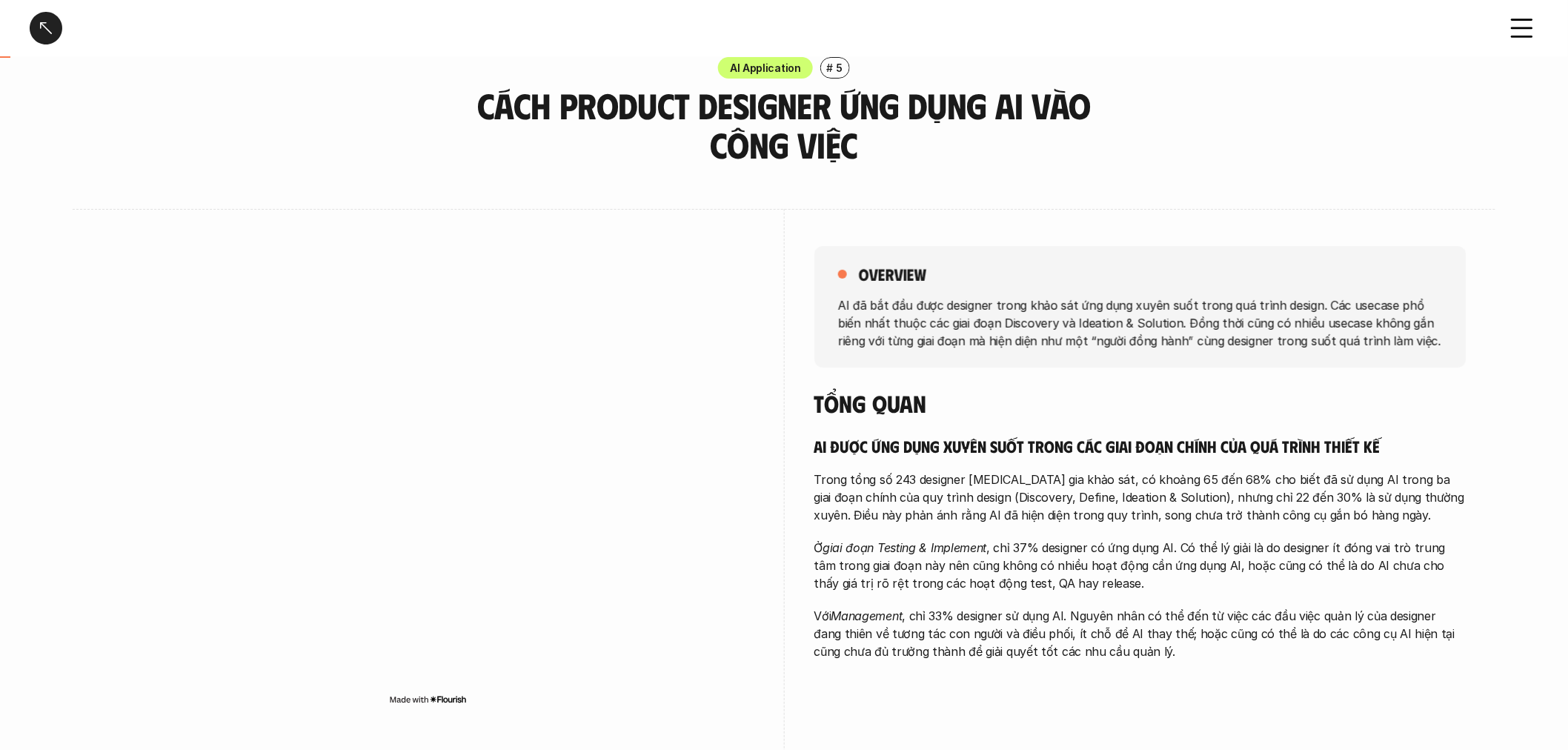
scroll to position [0, 0]
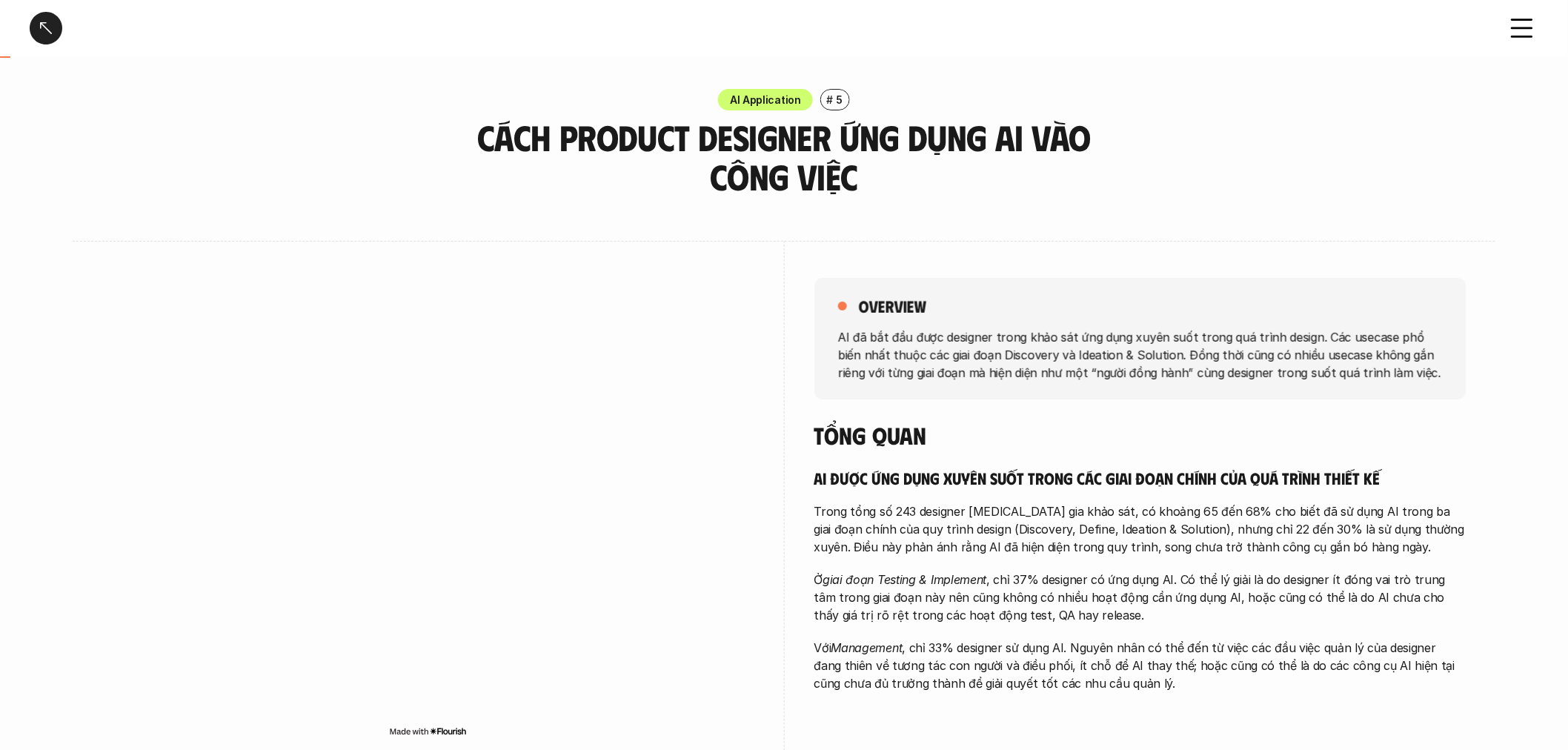
click at [1075, 393] on div "overview AI đã bắt đầu được designer trong khảo sát ứng dụng xuyên suốt trong q…" at bounding box center [1140, 339] width 652 height 122
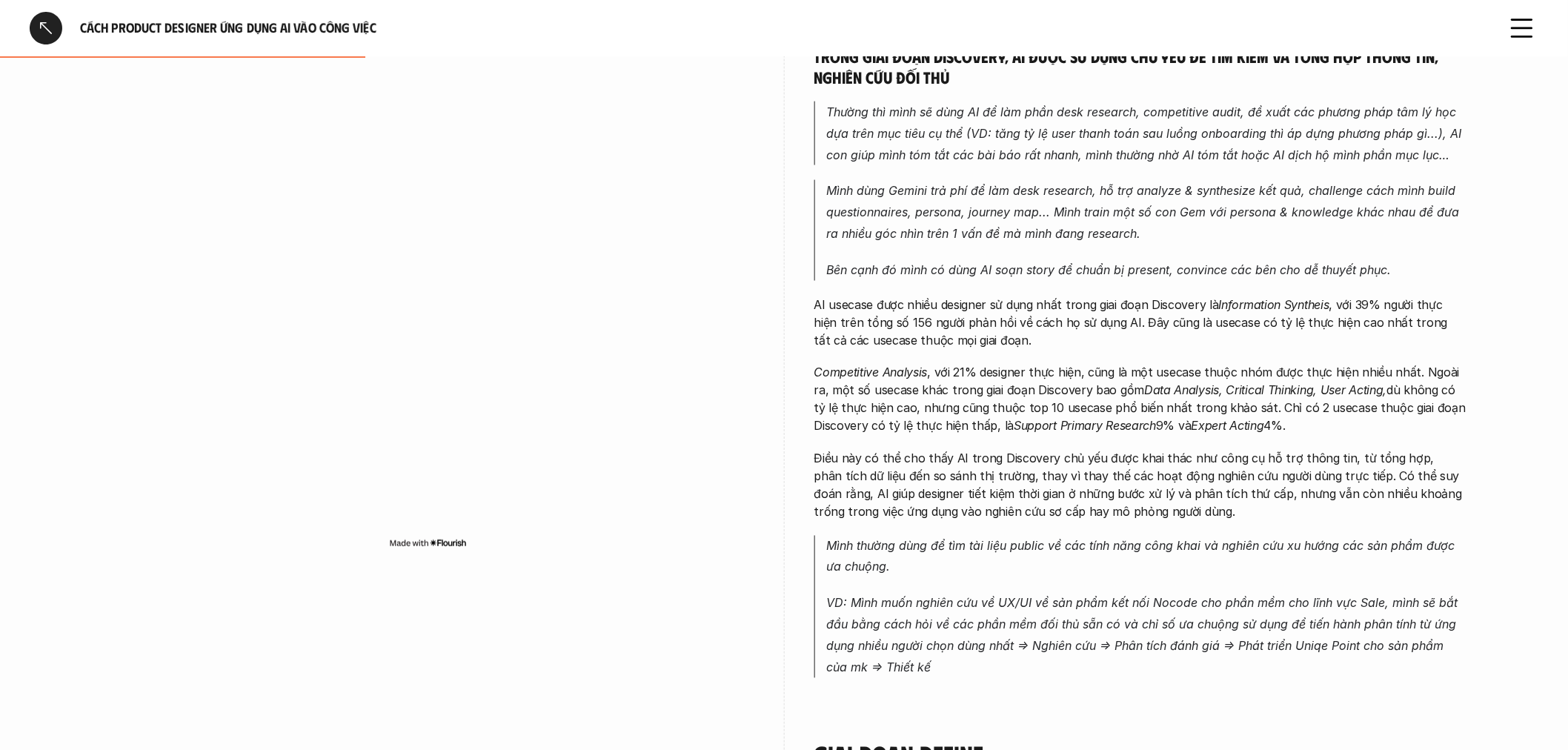
scroll to position [824, 0]
click at [1033, 486] on p "Điều này có thể cho thấy AI trong Discovery chủ yếu được khai thác như công cụ …" at bounding box center [1140, 482] width 652 height 71
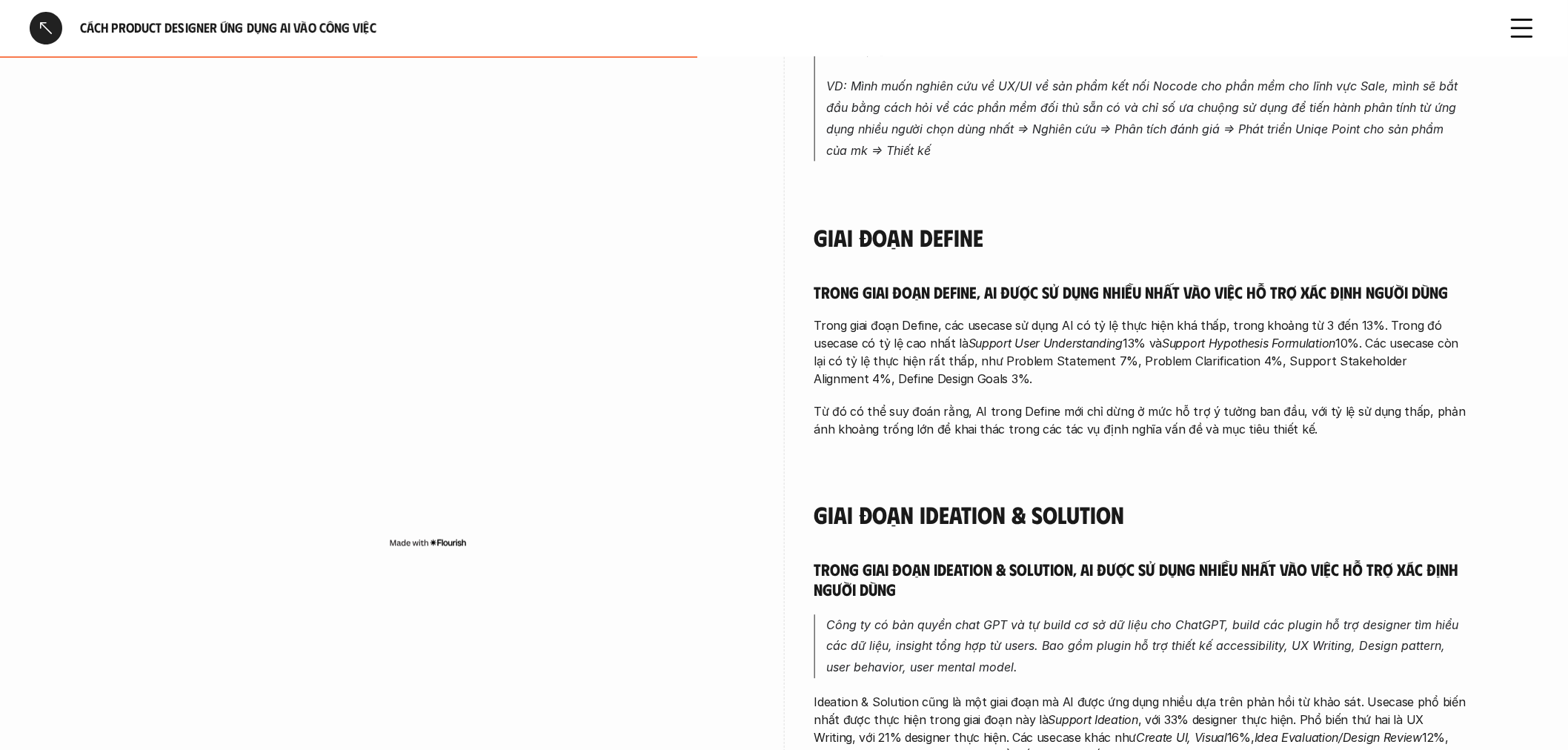
scroll to position [1483, 0]
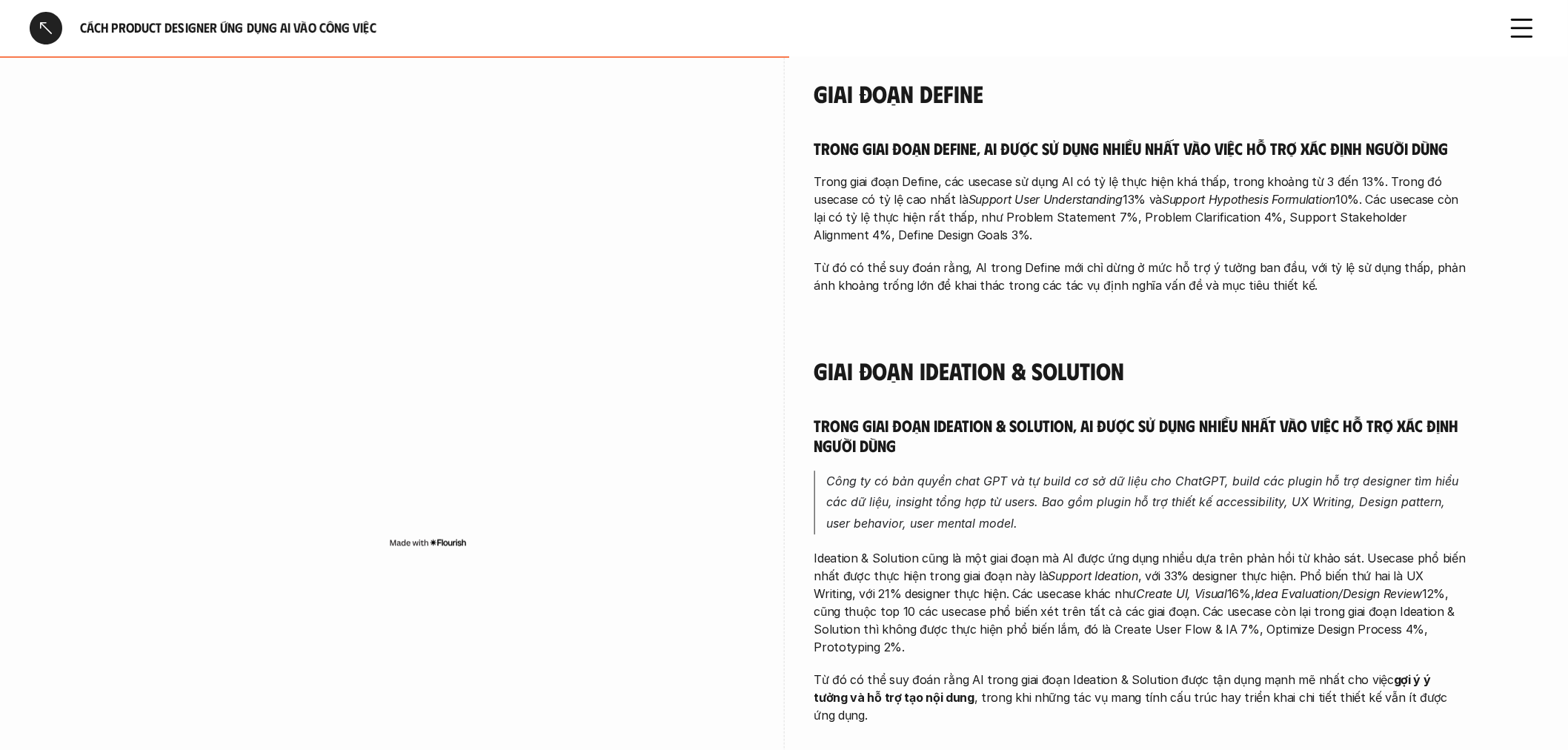
click at [1078, 312] on p at bounding box center [1140, 318] width 652 height 18
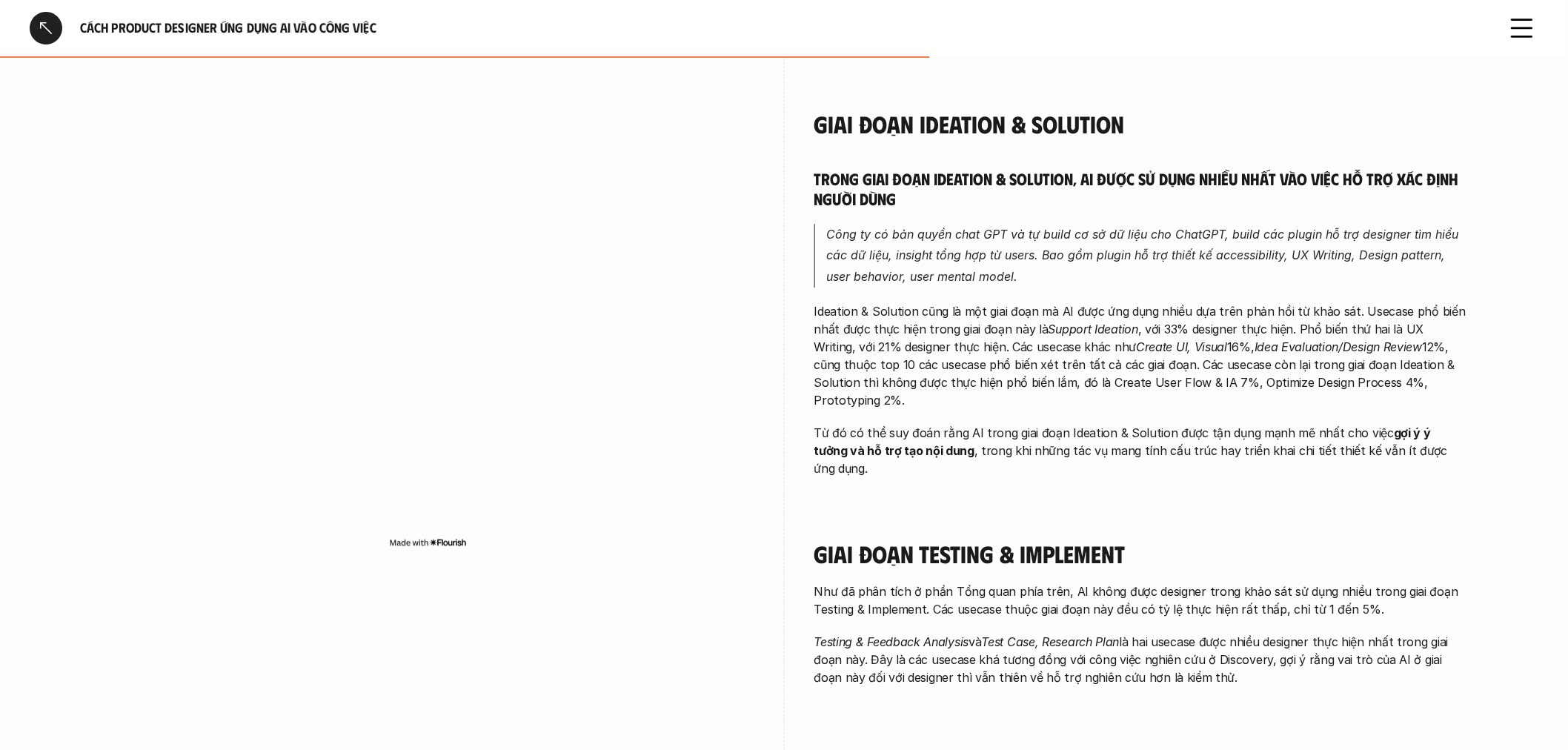
scroll to position [2059, 0]
